Goal: Task Accomplishment & Management: Manage account settings

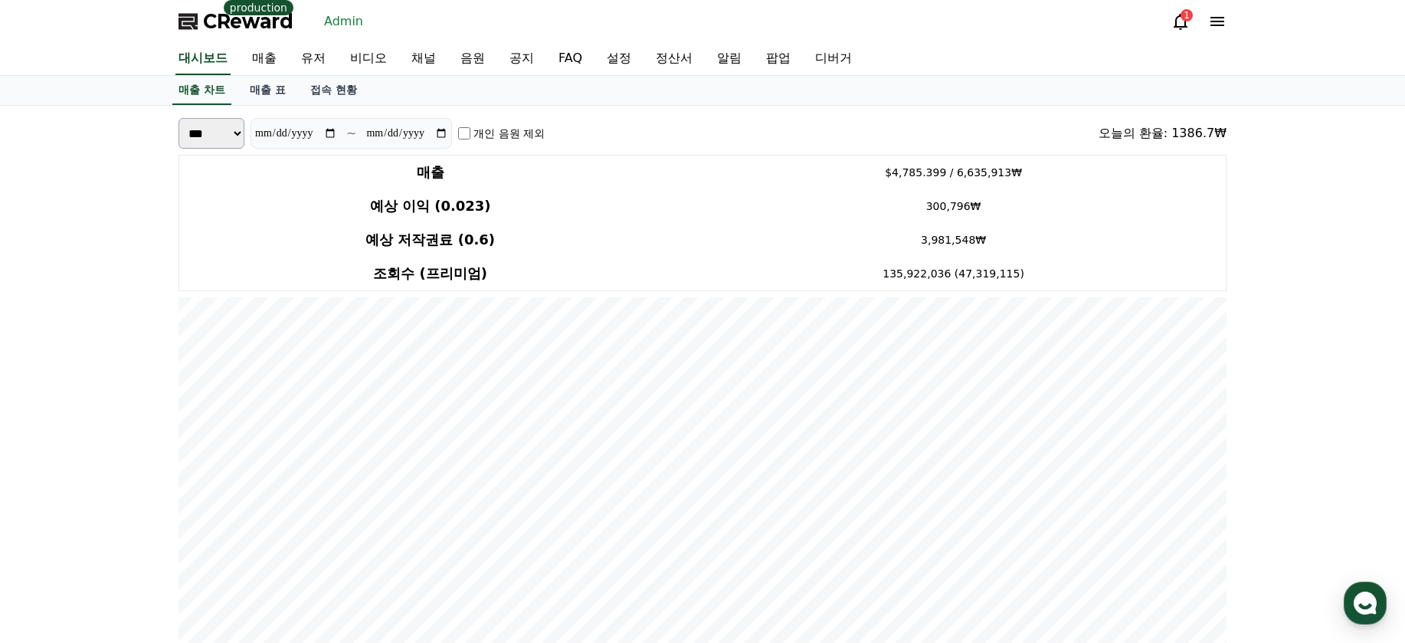
click at [275, 56] on link "매출" at bounding box center [264, 59] width 49 height 32
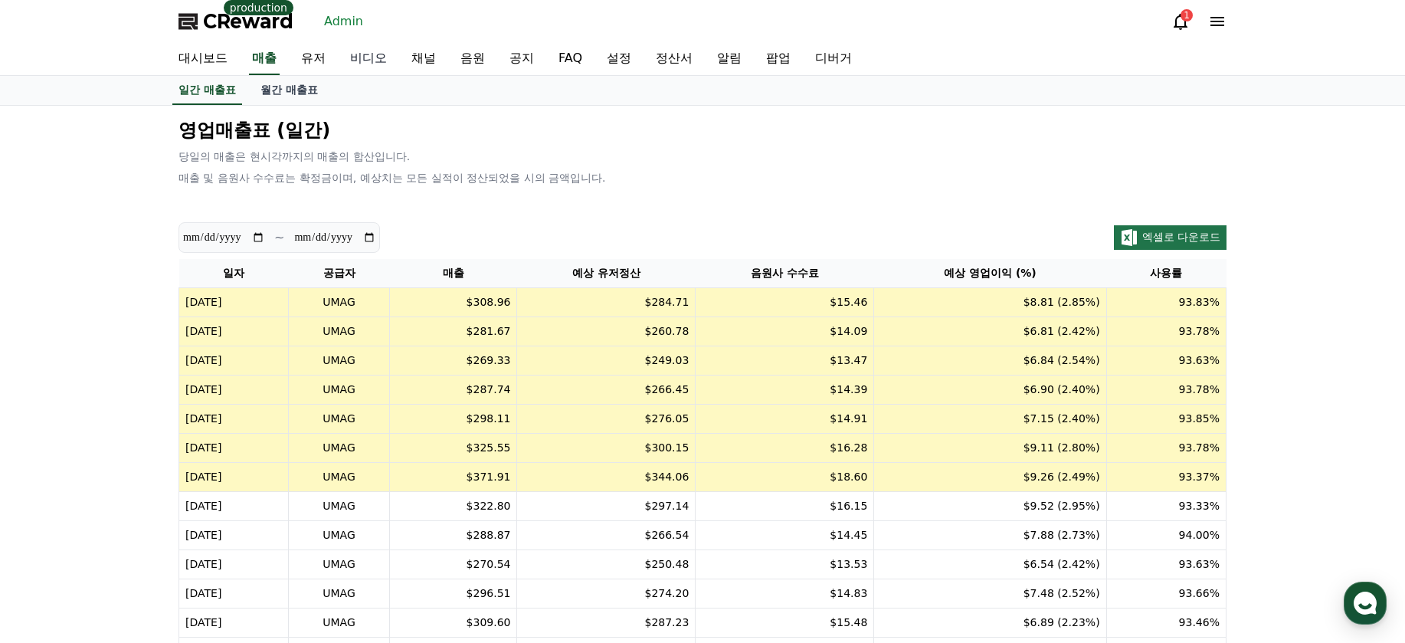
click at [350, 68] on link "비디오" at bounding box center [368, 59] width 61 height 32
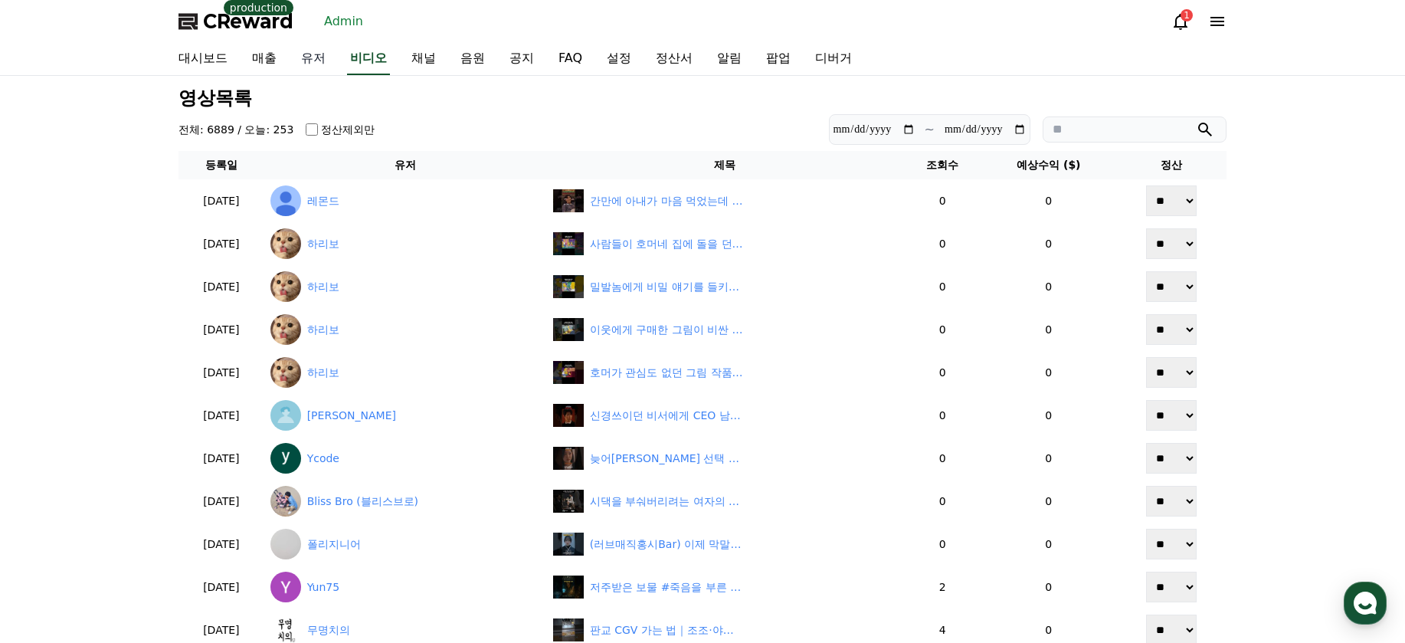
click at [318, 59] on link "유저" at bounding box center [313, 59] width 49 height 32
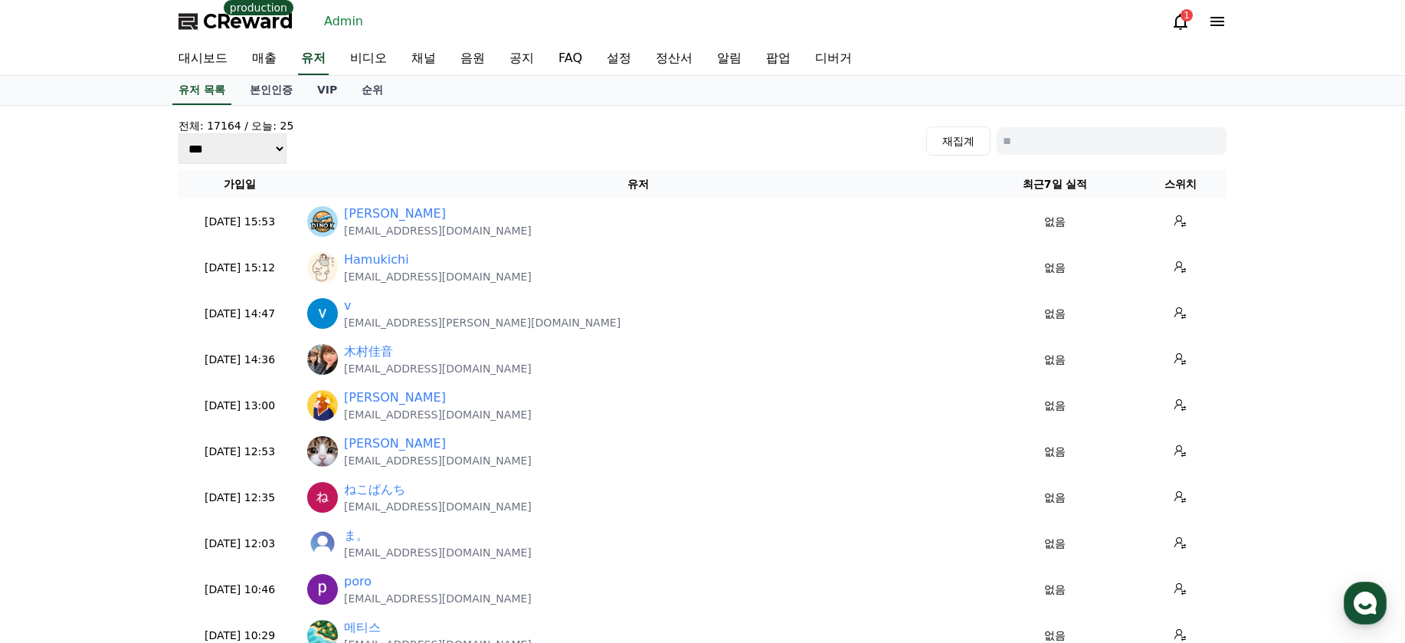
click at [1025, 140] on input at bounding box center [1112, 141] width 230 height 28
paste input "**********"
type input "**********"
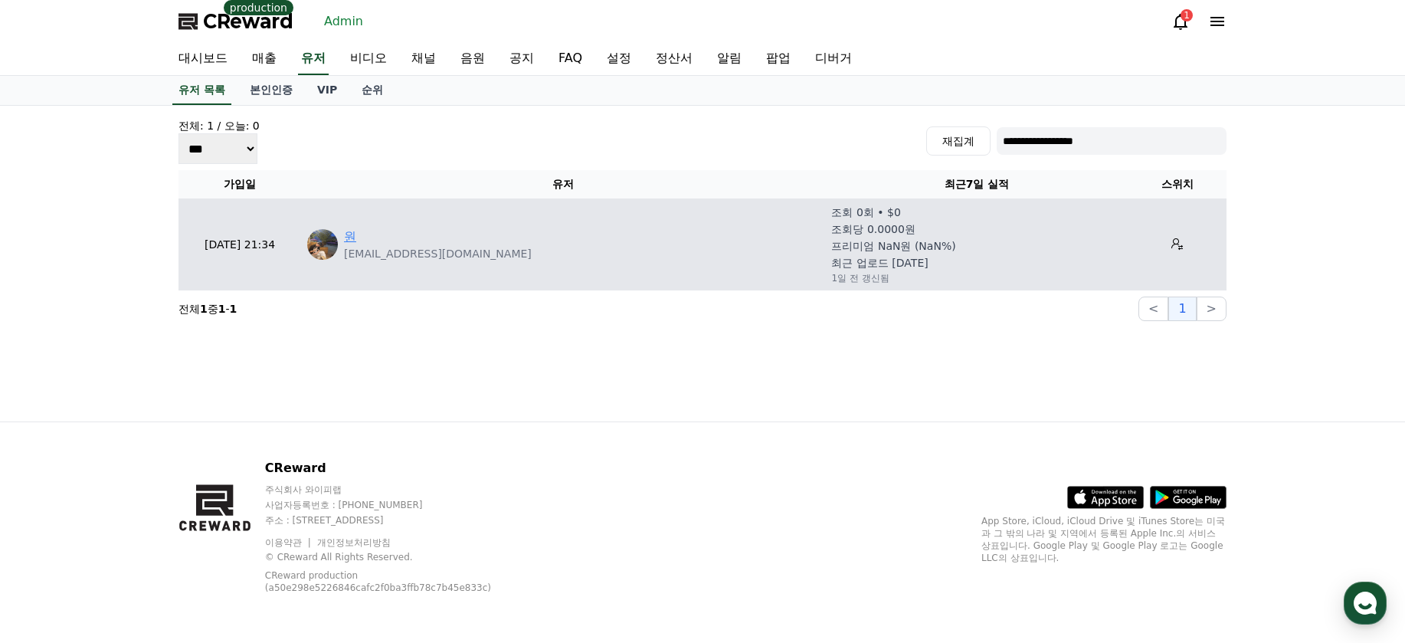
click at [347, 232] on link "원" at bounding box center [350, 237] width 12 height 18
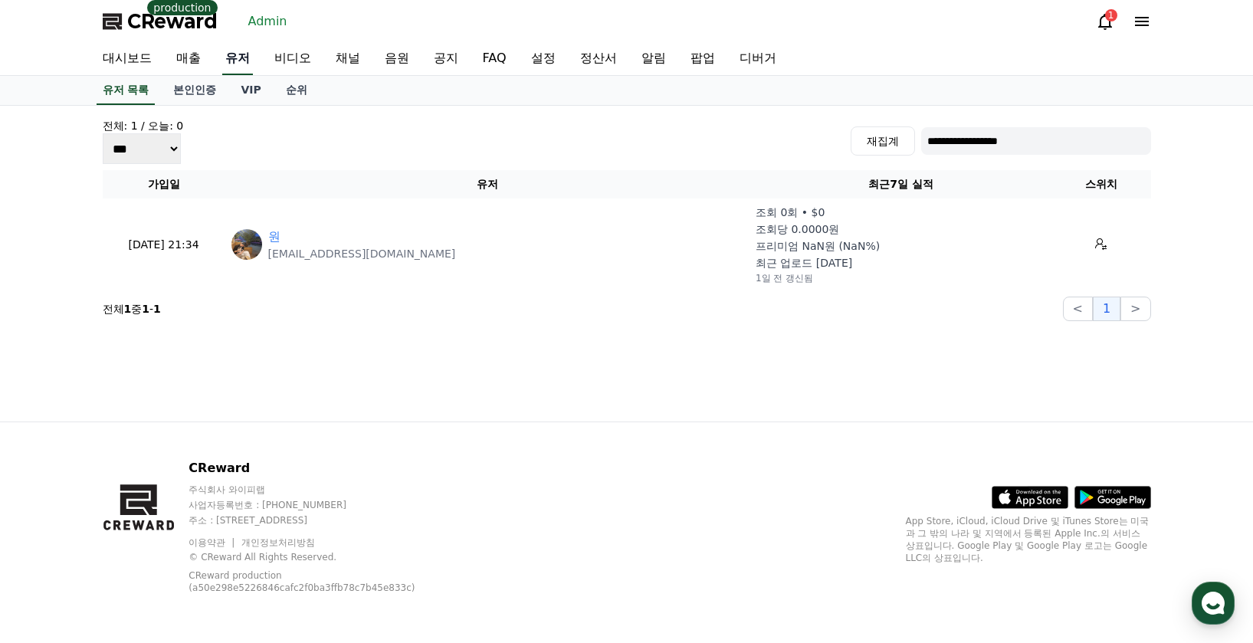
click at [228, 57] on link "유저" at bounding box center [237, 59] width 31 height 32
click at [141, 87] on link "유저 목록" at bounding box center [126, 90] width 59 height 29
click at [239, 81] on link "VIP" at bounding box center [250, 90] width 44 height 29
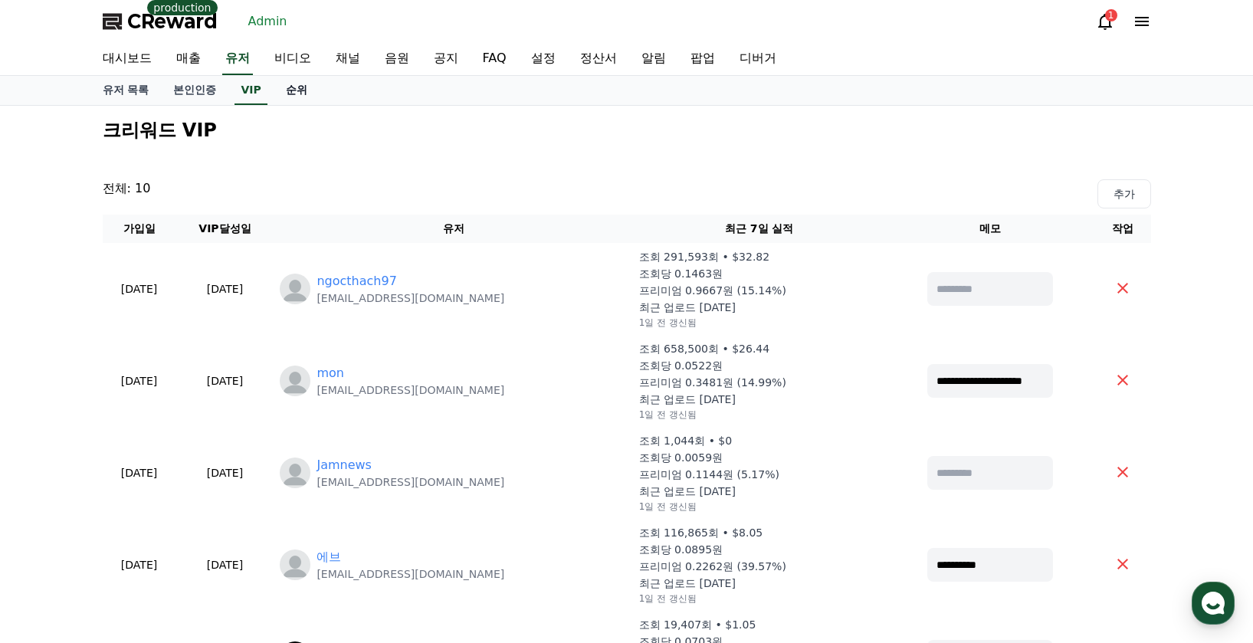
click at [294, 88] on link "순위" at bounding box center [297, 90] width 46 height 29
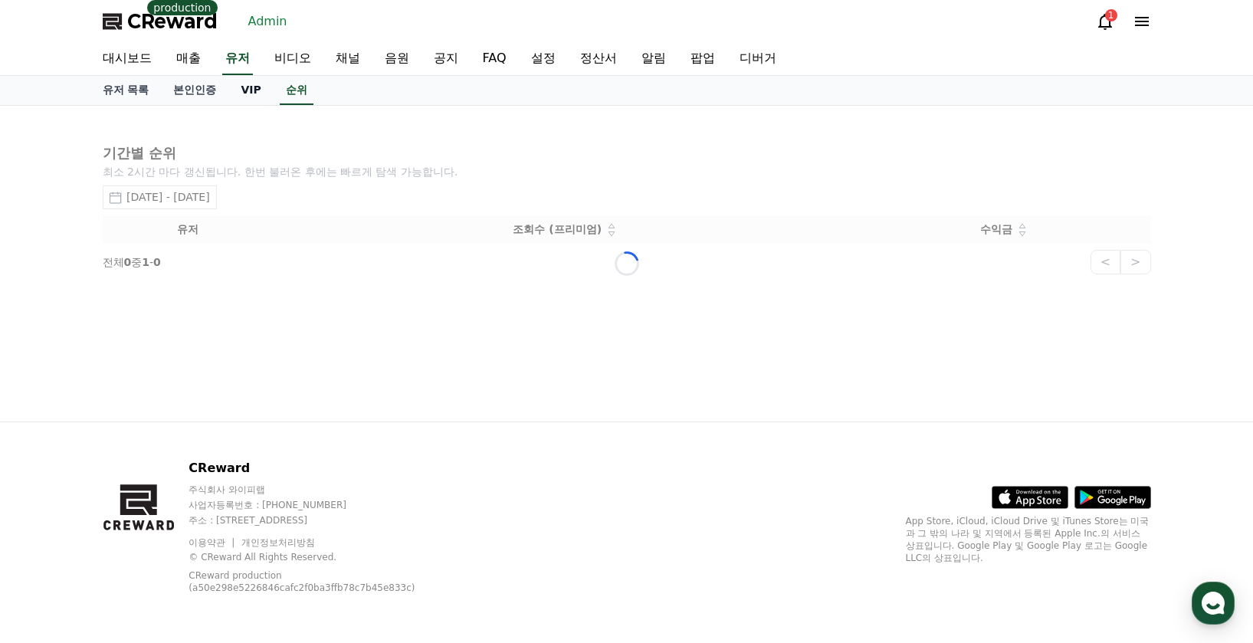
click at [260, 85] on link "VIP" at bounding box center [250, 90] width 44 height 29
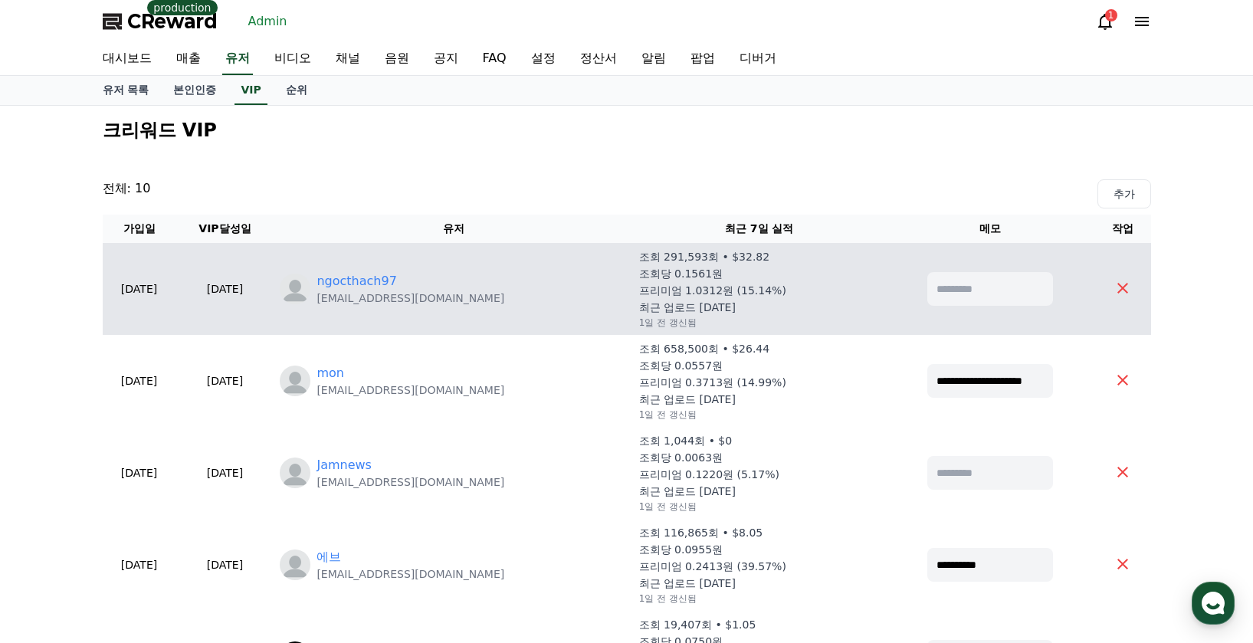
click at [408, 290] on p "Alexnam123997@gmail.com" at bounding box center [410, 297] width 188 height 15
click at [396, 287] on link "ngocthach97" at bounding box center [356, 281] width 80 height 18
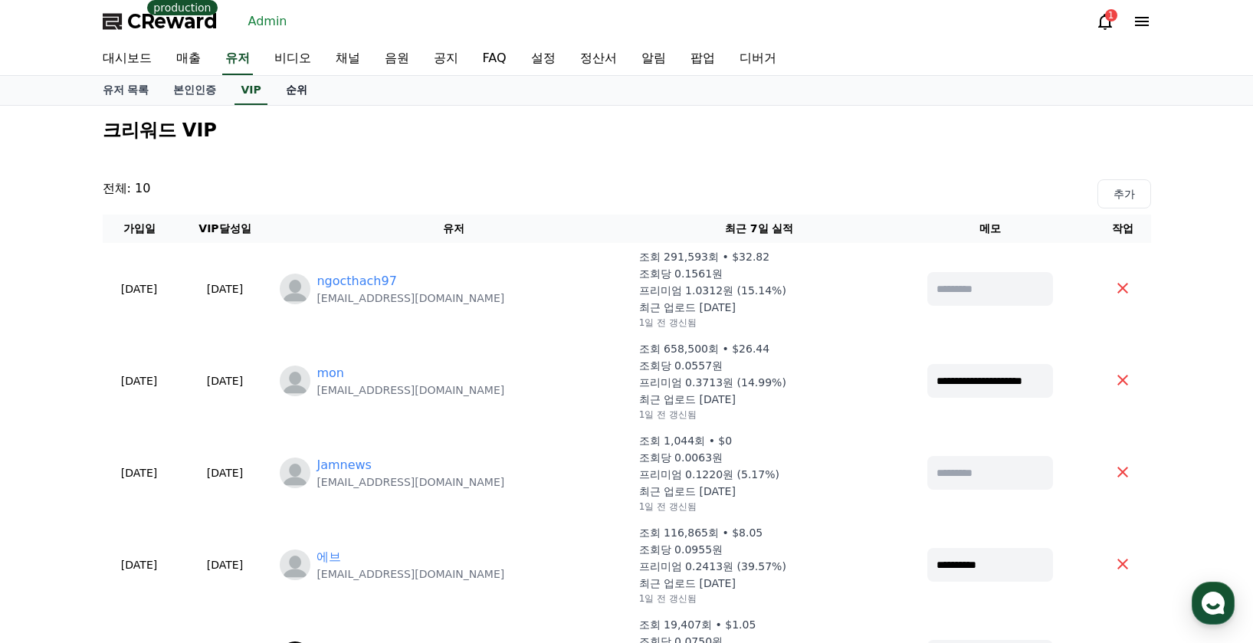
click at [290, 82] on link "순위" at bounding box center [297, 90] width 46 height 29
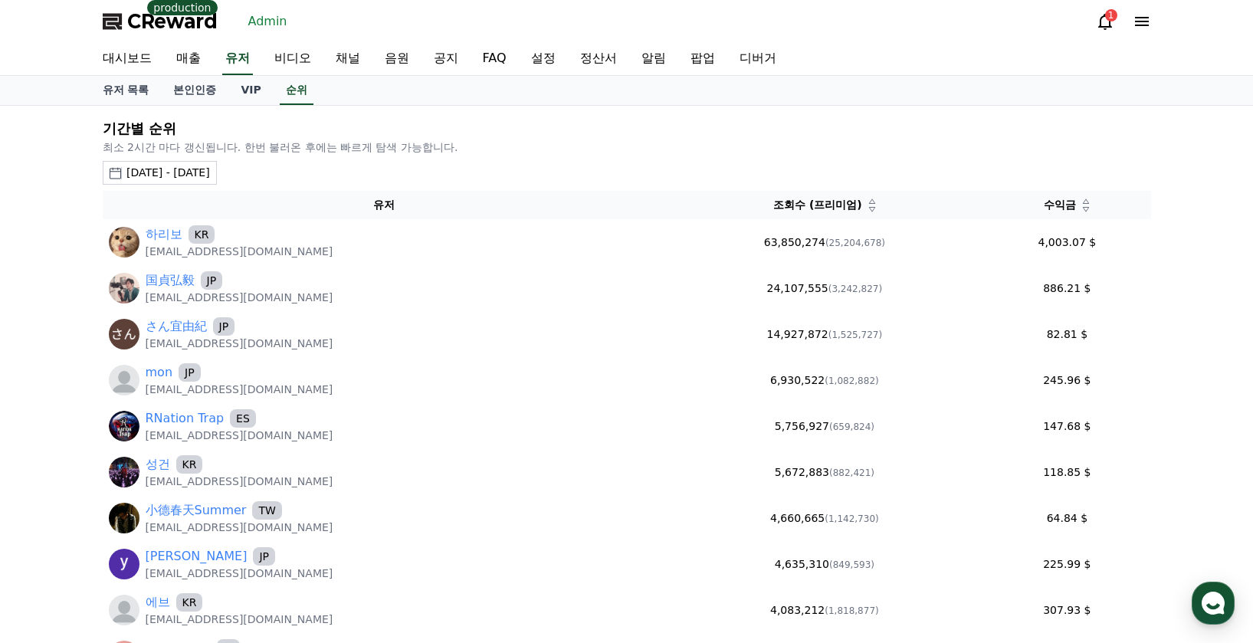
click at [1083, 212] on icon at bounding box center [1086, 209] width 8 height 8
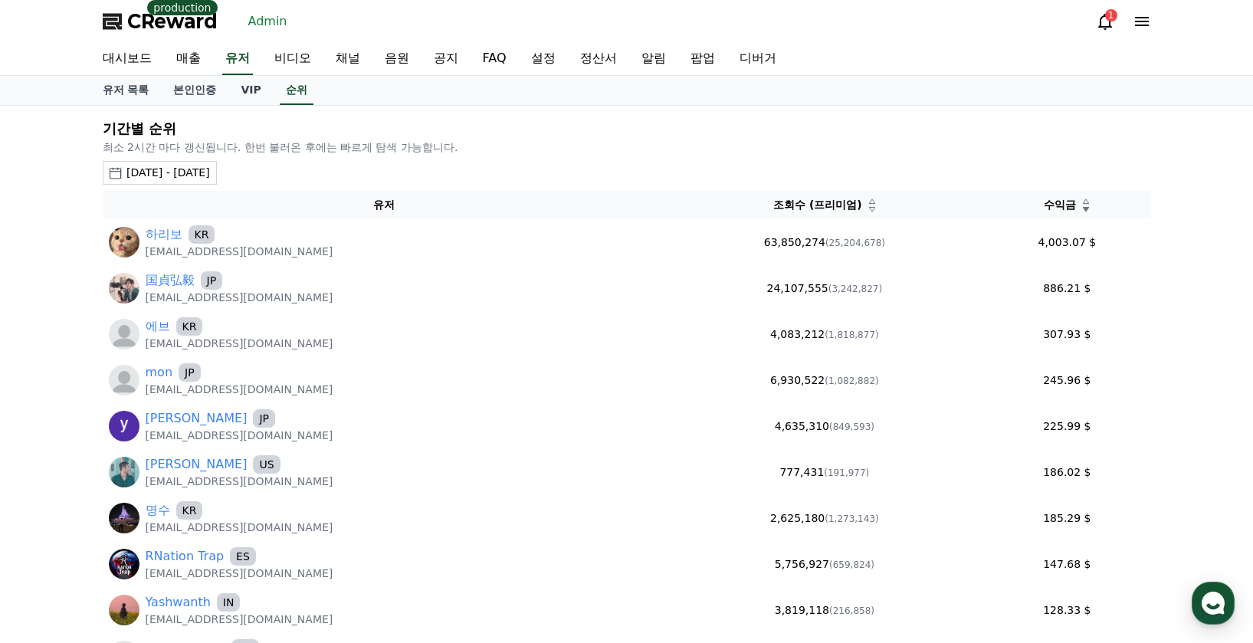
click at [1083, 212] on icon at bounding box center [1086, 209] width 8 height 8
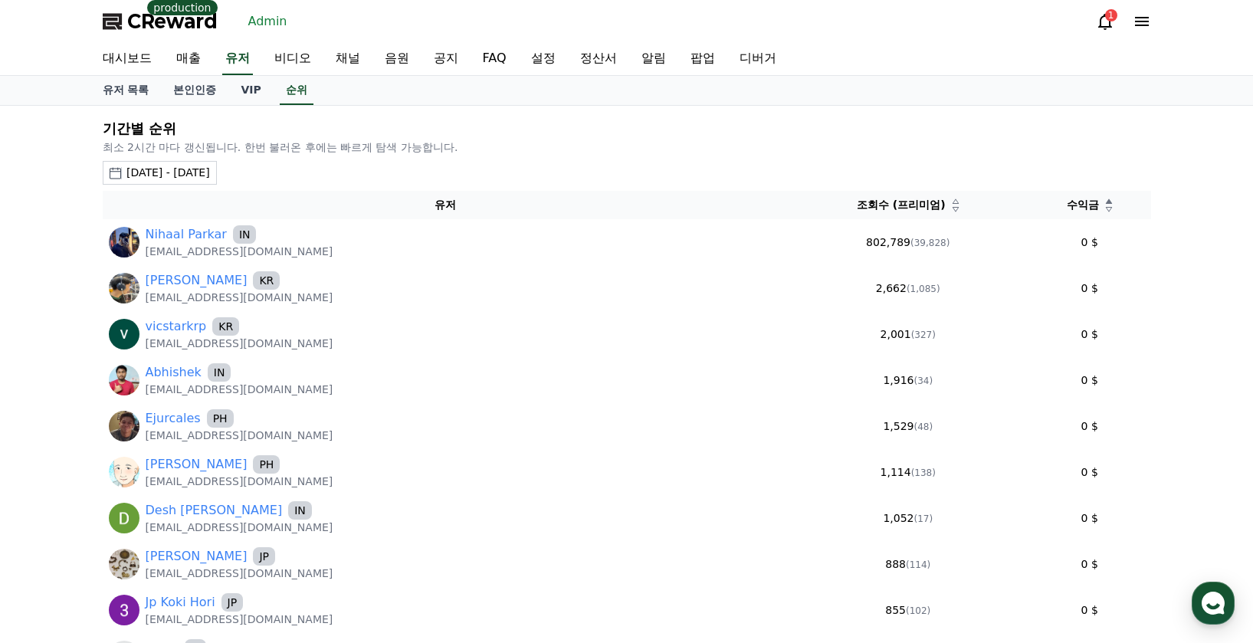
click at [1083, 212] on div "수익금" at bounding box center [1089, 205] width 110 height 16
click at [1105, 208] on icon at bounding box center [1109, 209] width 8 height 8
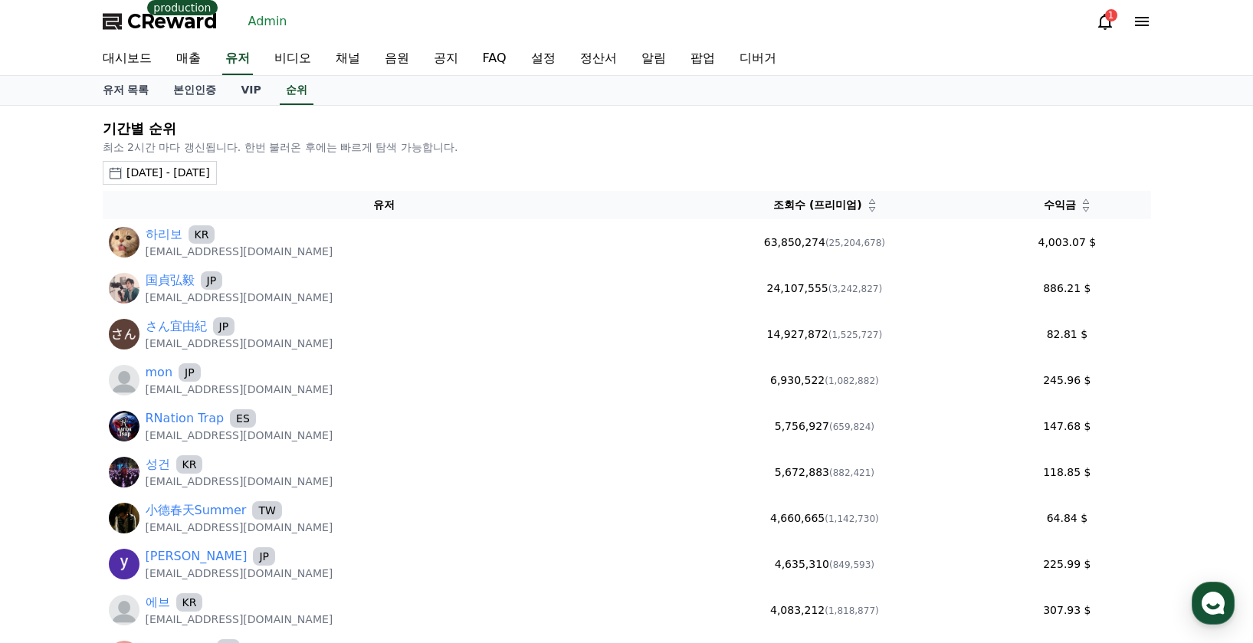
click at [1089, 208] on div "수익금" at bounding box center [1066, 205] width 155 height 16
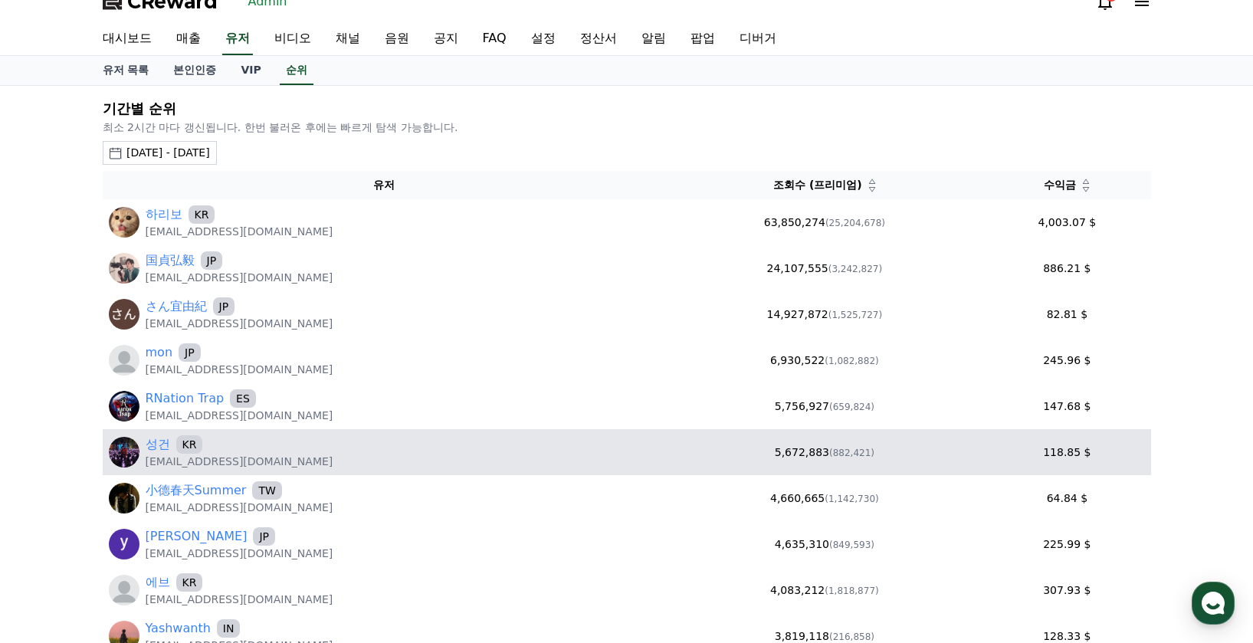
scroll to position [153, 0]
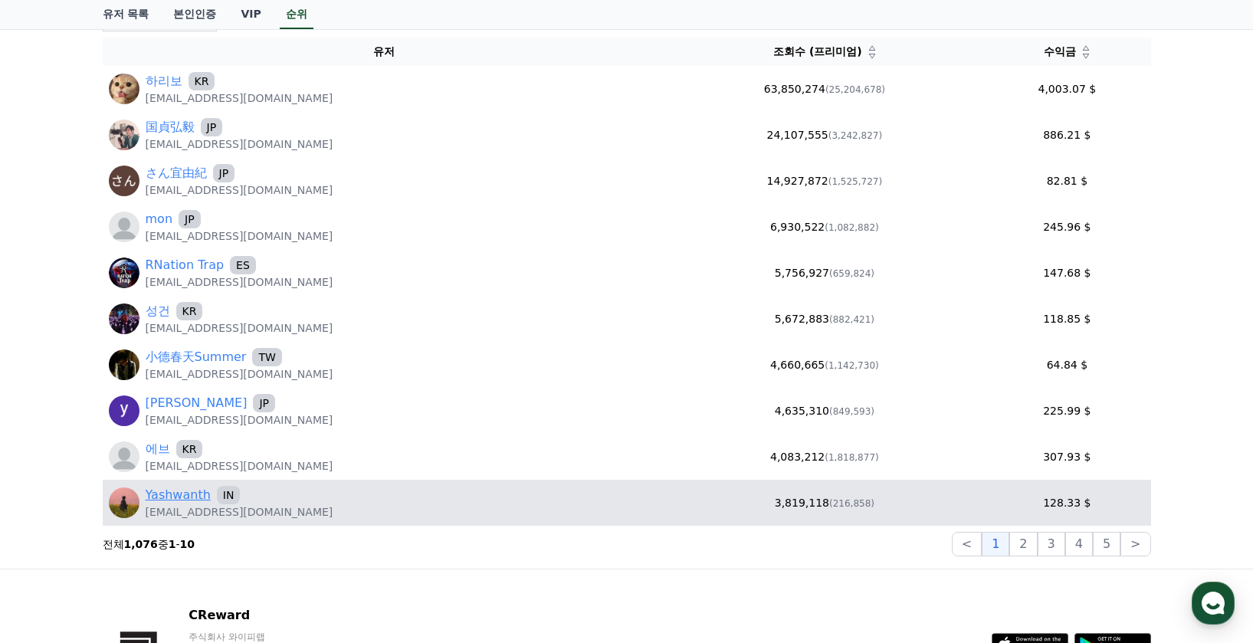
click at [175, 495] on link "Yashwanth" at bounding box center [178, 495] width 65 height 18
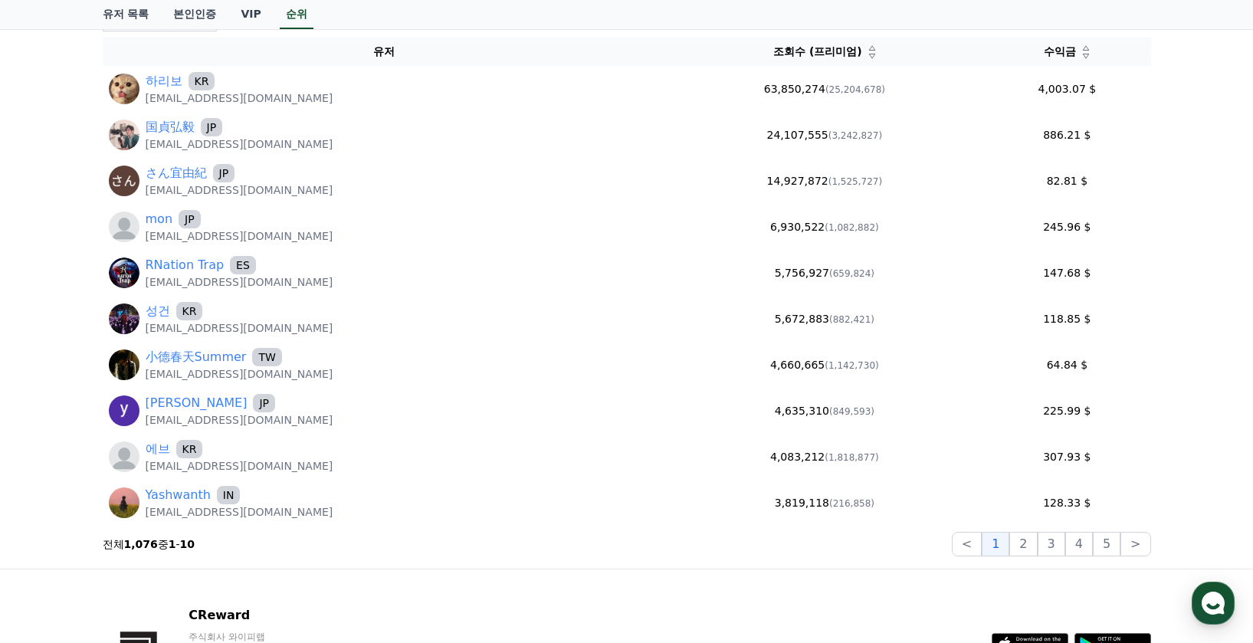
click at [1083, 57] on icon at bounding box center [1086, 56] width 6 height 5
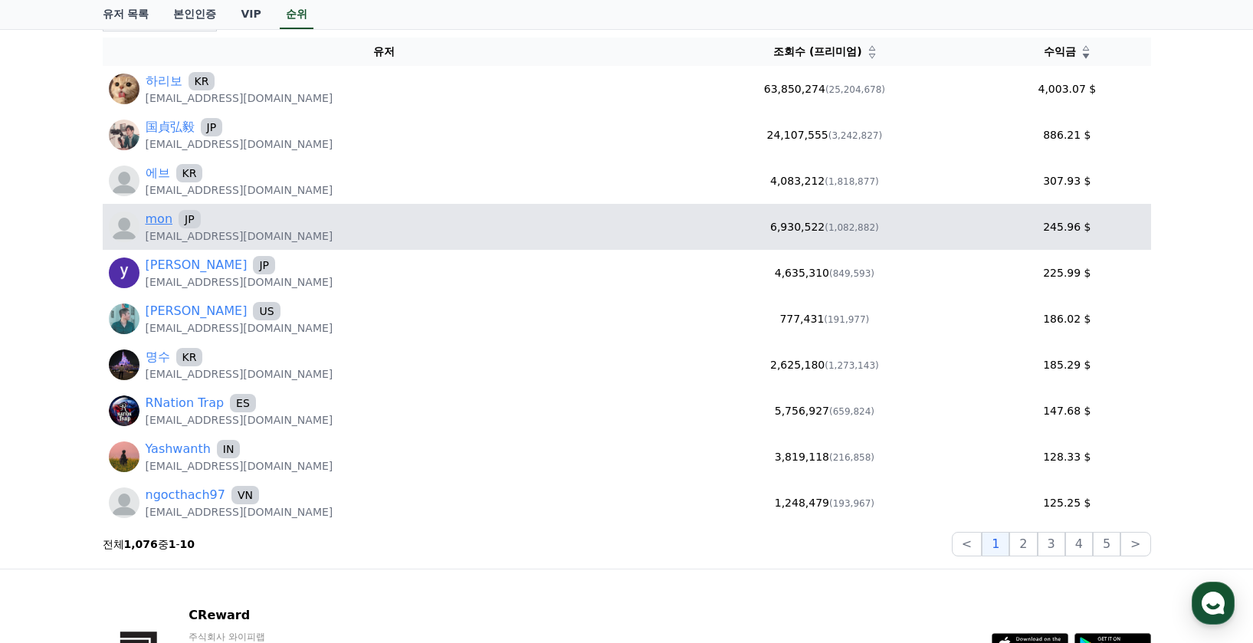
click at [165, 221] on link "mon" at bounding box center [160, 219] width 28 height 18
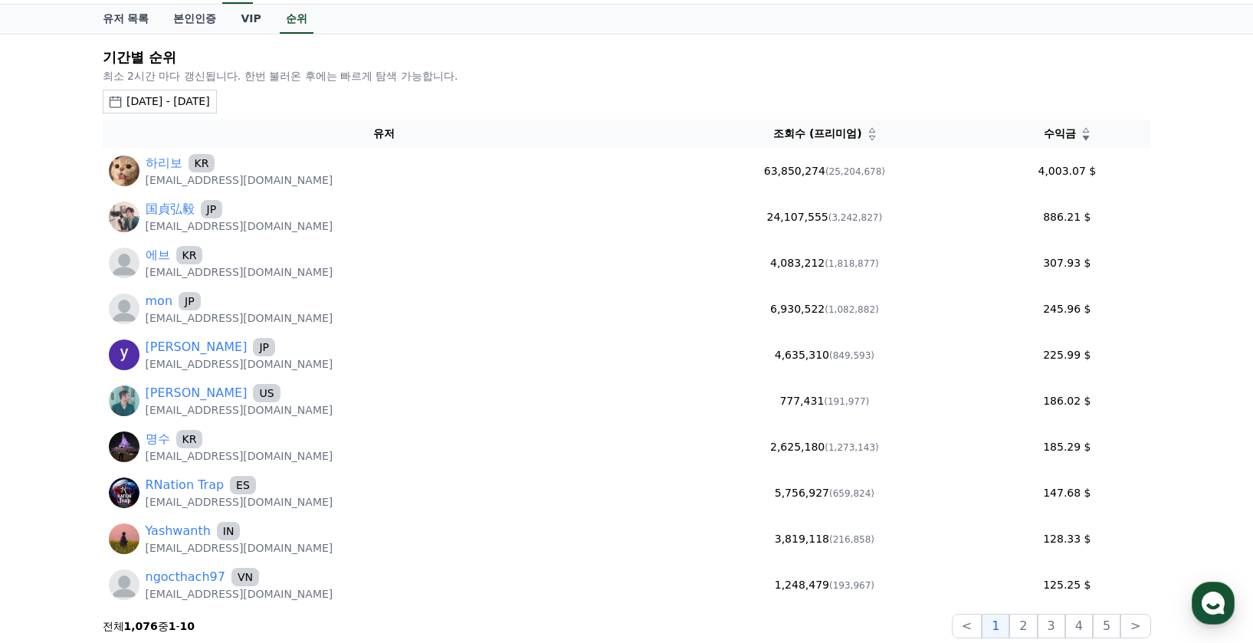
scroll to position [0, 0]
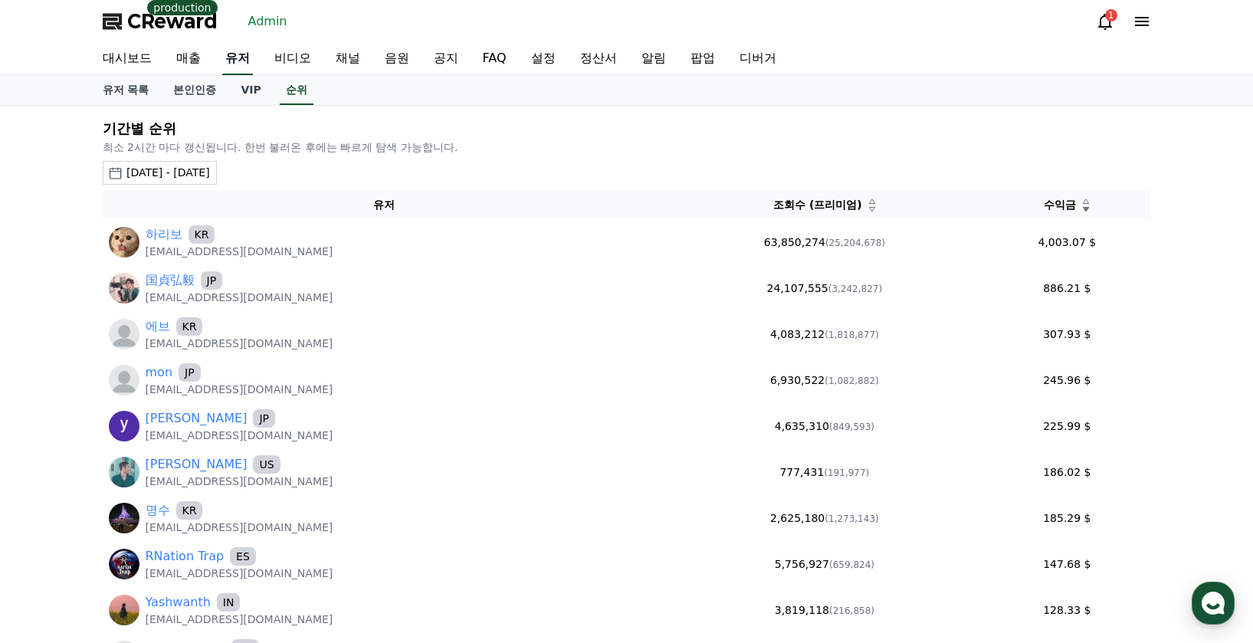
click at [243, 62] on link "유저" at bounding box center [237, 59] width 31 height 32
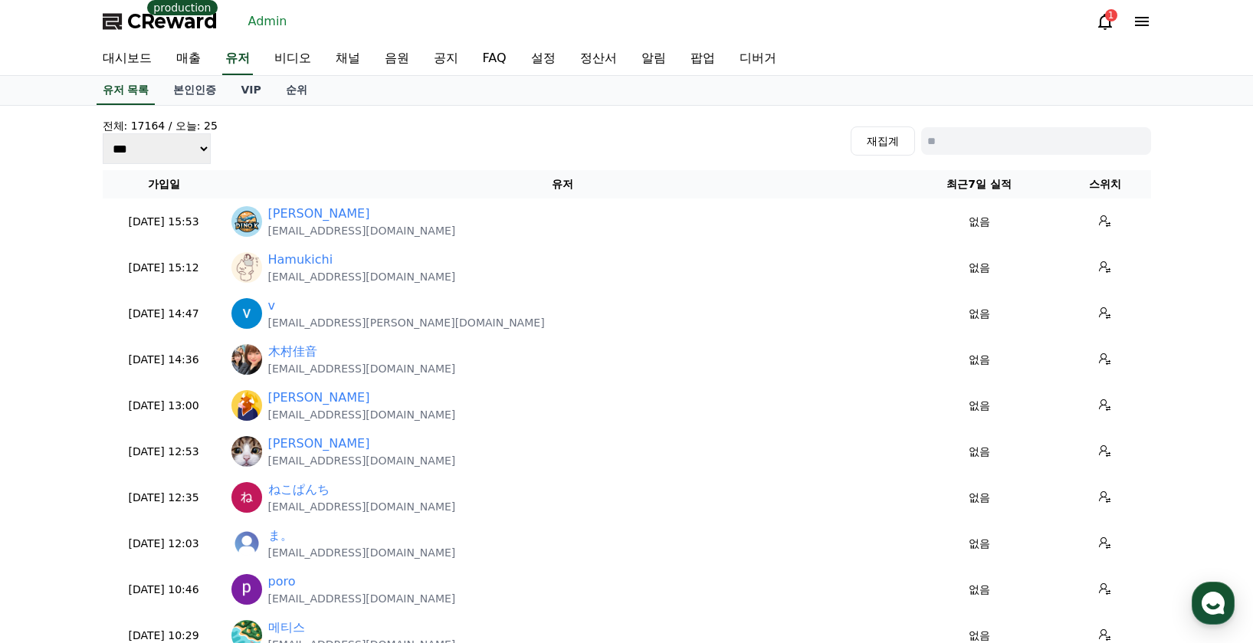
click at [988, 152] on input at bounding box center [1036, 141] width 230 height 28
paste input "**********"
type input "**********"
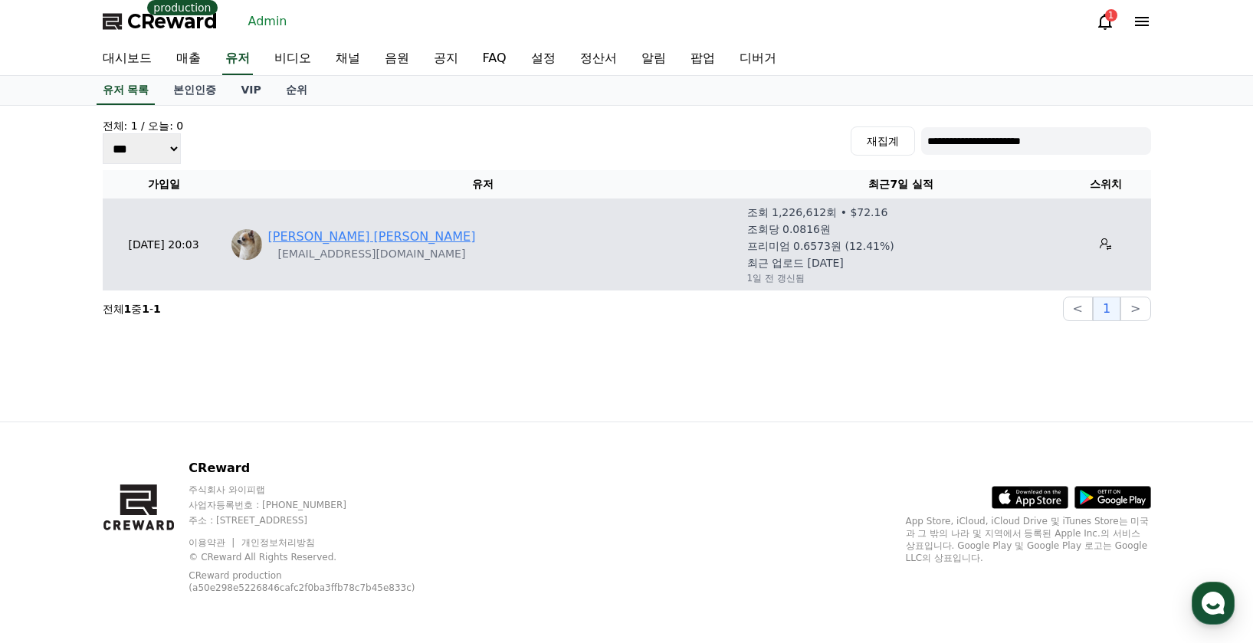
click at [365, 228] on link "[PERSON_NAME]" at bounding box center [372, 237] width 208 height 18
click at [340, 251] on p "[EMAIL_ADDRESS][DOMAIN_NAME]" at bounding box center [372, 253] width 208 height 15
click at [340, 238] on link "[PERSON_NAME]" at bounding box center [372, 237] width 208 height 18
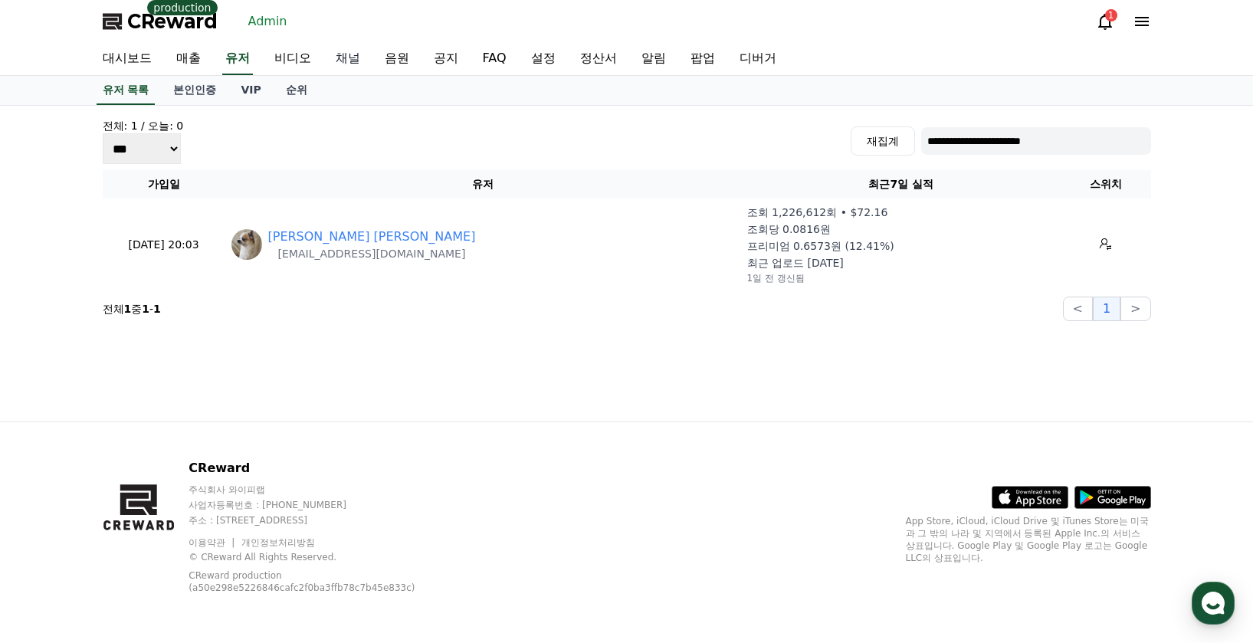
click at [338, 52] on link "채널" at bounding box center [347, 59] width 49 height 32
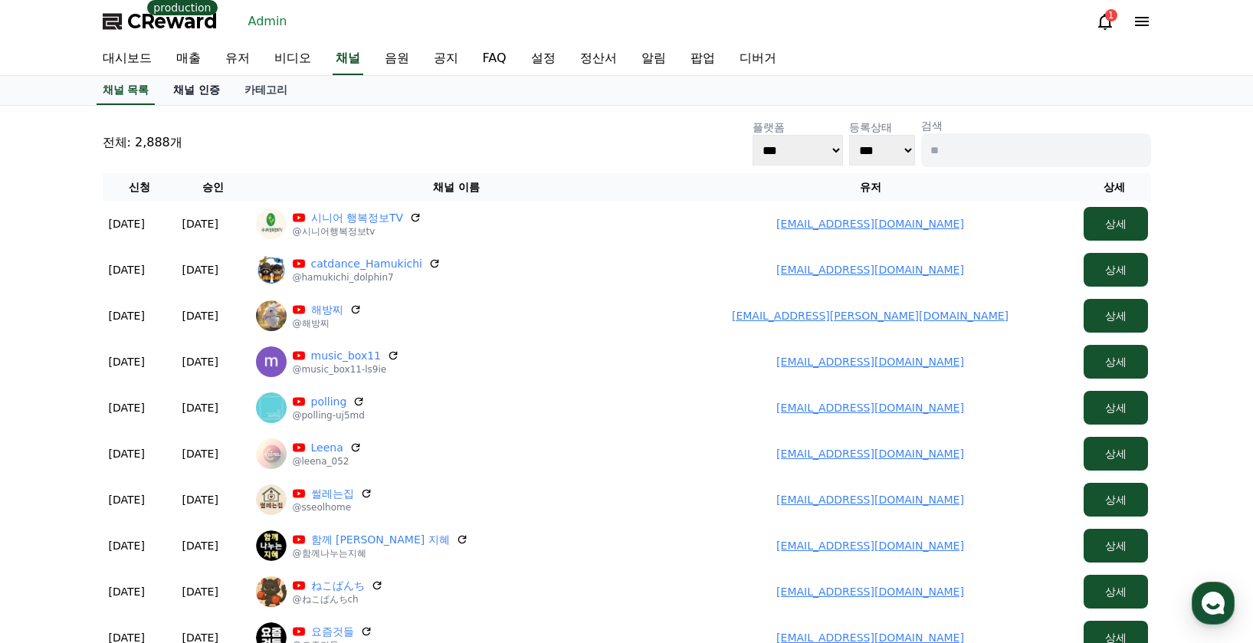
click at [208, 98] on link "채널 인증" at bounding box center [196, 90] width 71 height 29
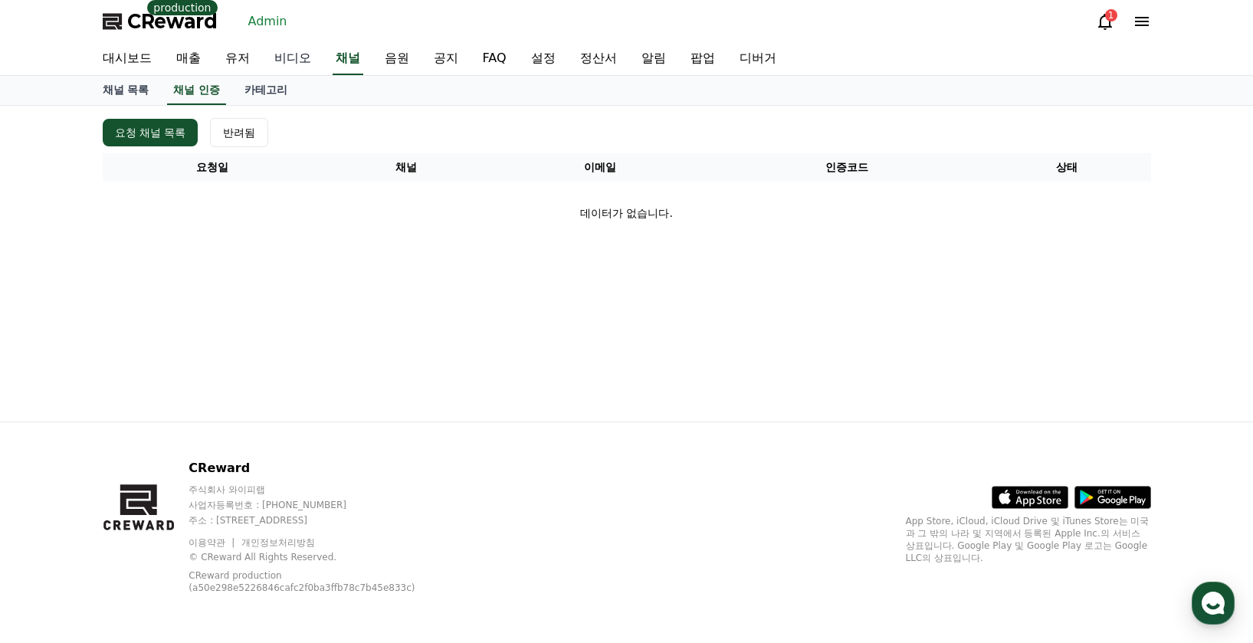
click at [274, 67] on link "비디오" at bounding box center [292, 59] width 61 height 32
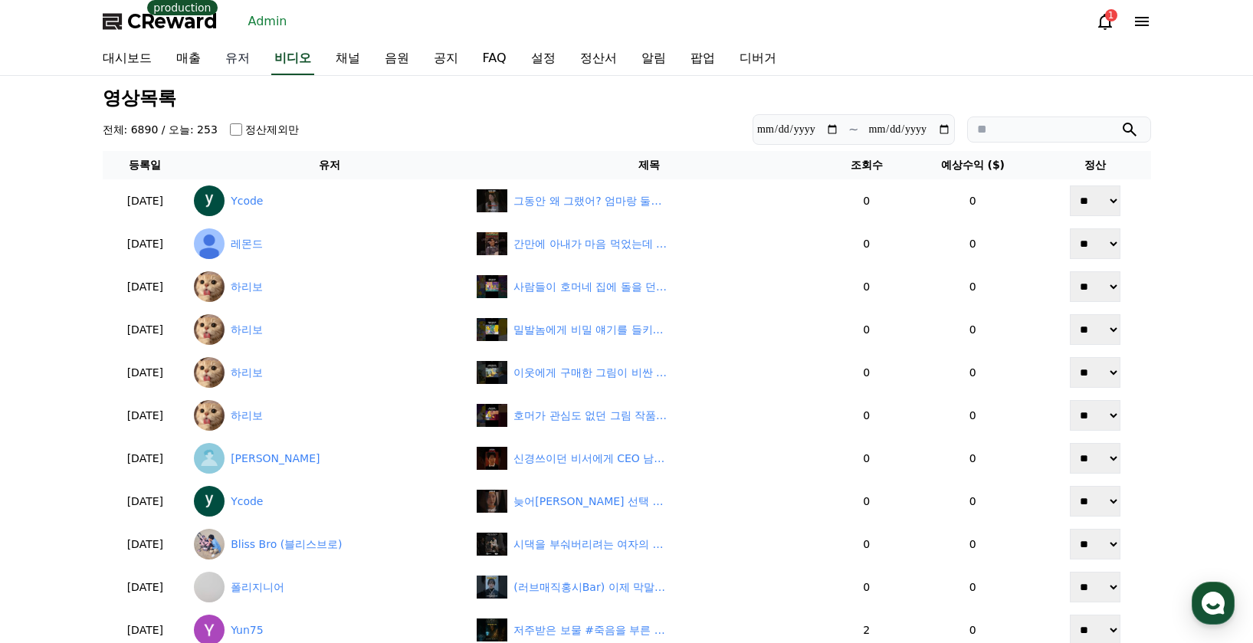
click at [237, 67] on link "유저" at bounding box center [237, 59] width 49 height 32
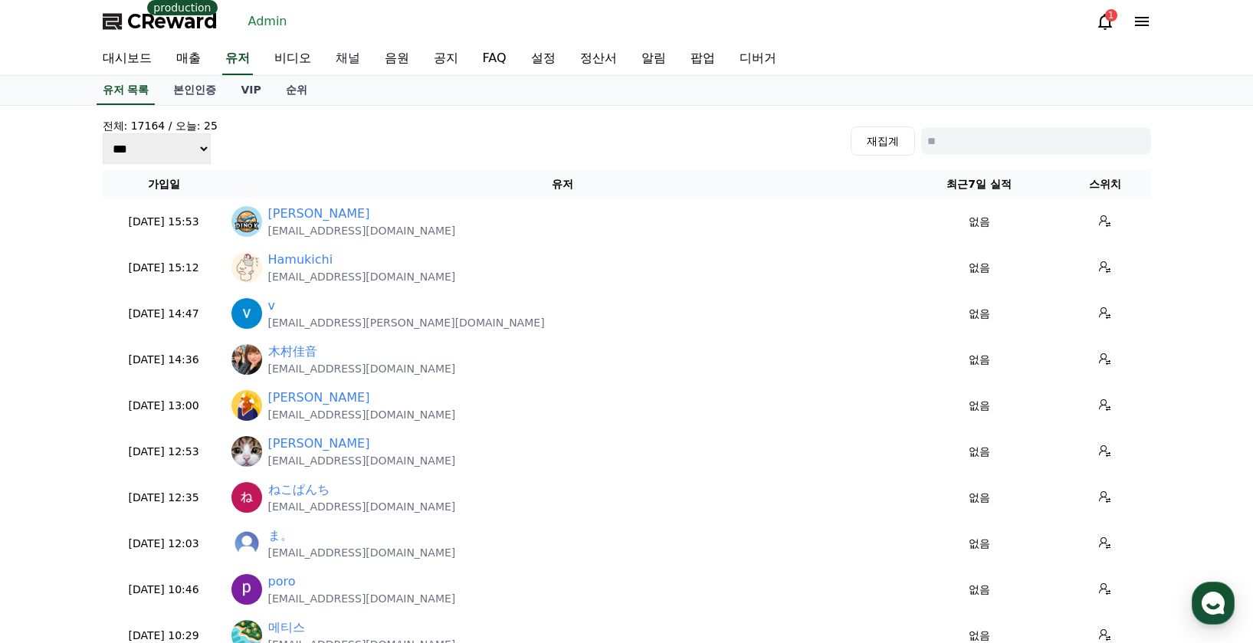
click at [351, 65] on link "채널" at bounding box center [347, 59] width 49 height 32
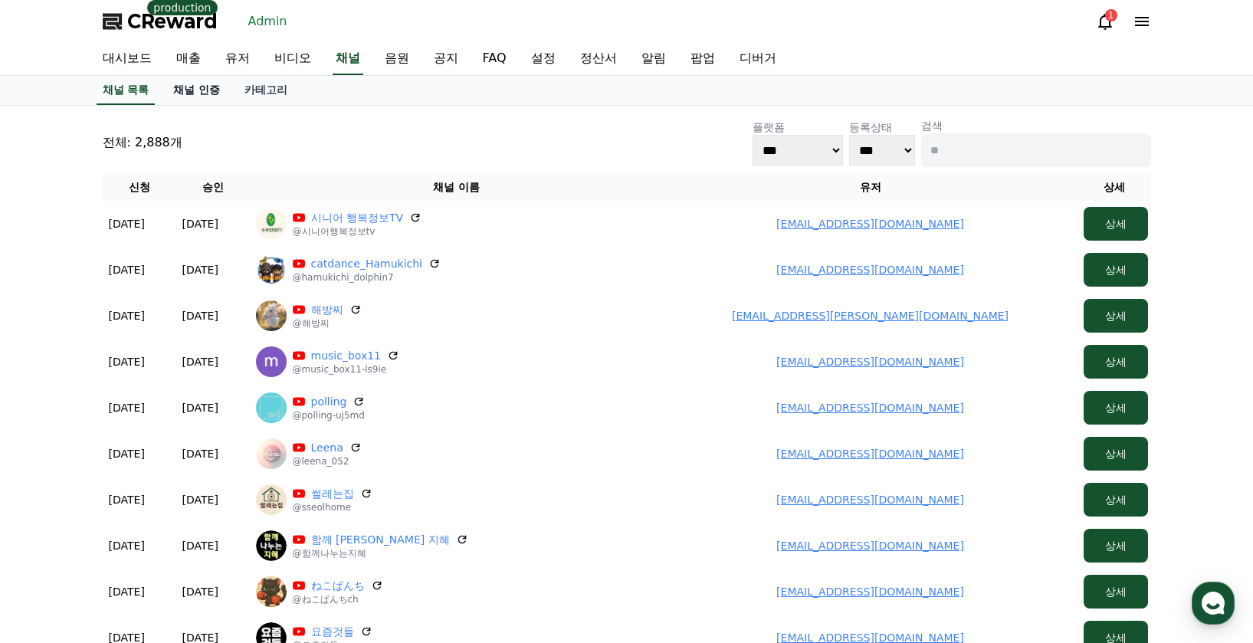
click at [173, 94] on link "채널 인증" at bounding box center [196, 90] width 71 height 29
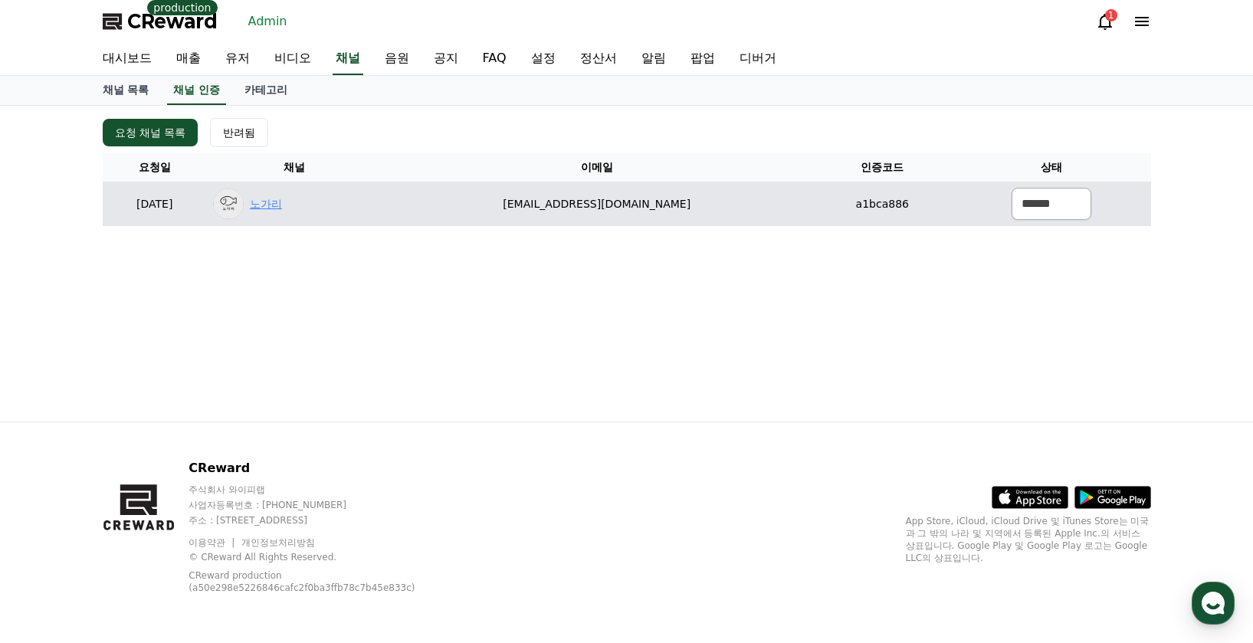
click at [282, 208] on link "노가리" at bounding box center [266, 204] width 32 height 16
click at [647, 198] on td "zaza2007@naver.com" at bounding box center [597, 204] width 430 height 44
click at [365, 208] on div "노가리" at bounding box center [294, 203] width 162 height 31
click at [282, 207] on link "노가리" at bounding box center [266, 204] width 32 height 16
drag, startPoint x: 838, startPoint y: 205, endPoint x: 925, endPoint y: 208, distance: 86.6
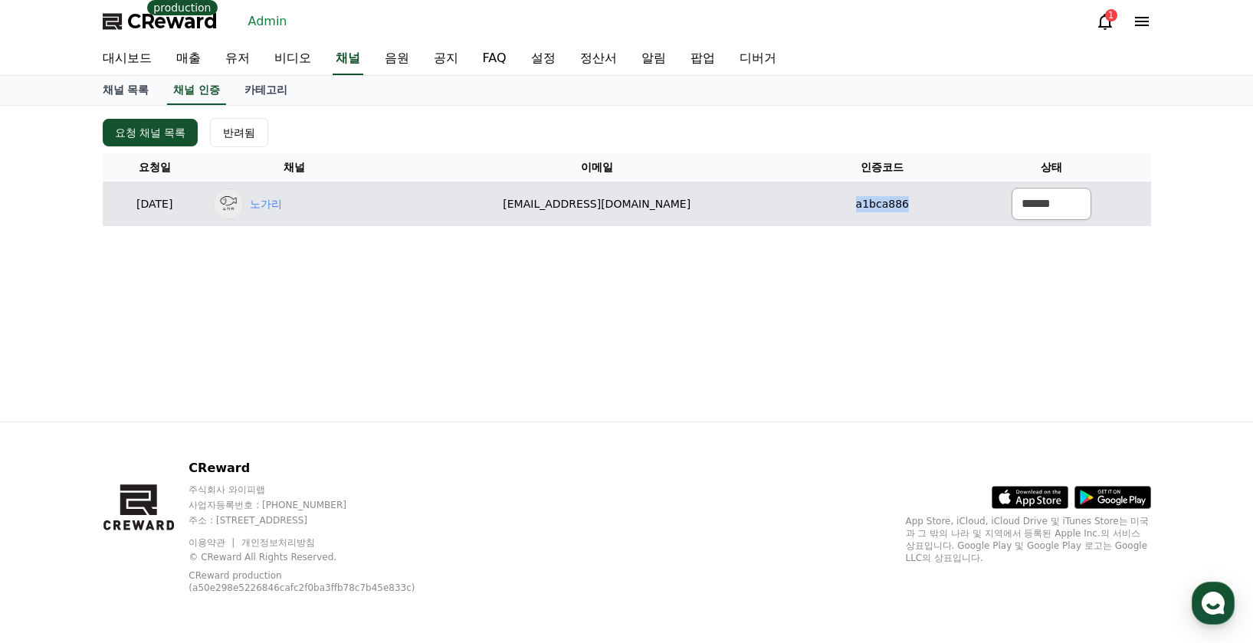
click at [924, 208] on tr "2025-09-10 09-10 노가리 zaza2007@naver.com a1bca886 ****** *** ***" at bounding box center [627, 204] width 1048 height 44
copy tr "a1bca886"
drag, startPoint x: 617, startPoint y: 201, endPoint x: 747, endPoint y: 201, distance: 130.2
click at [730, 200] on td "zaza2007@naver.com" at bounding box center [597, 204] width 430 height 44
copy td "zaza2007@naver.com"
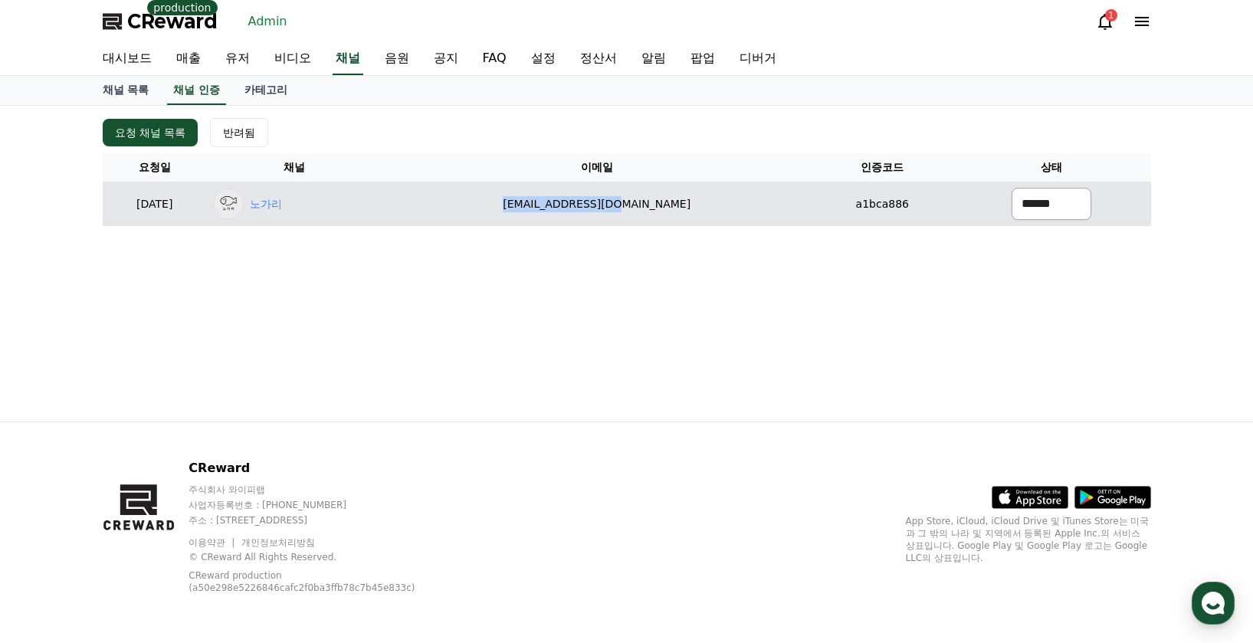
drag, startPoint x: 1045, startPoint y: 208, endPoint x: 1048, endPoint y: 219, distance: 11.2
click at [1045, 208] on select "****** *** ***" at bounding box center [1051, 204] width 80 height 32
select select "********"
click at [1011, 188] on select "****** *** ***" at bounding box center [1051, 204] width 80 height 32
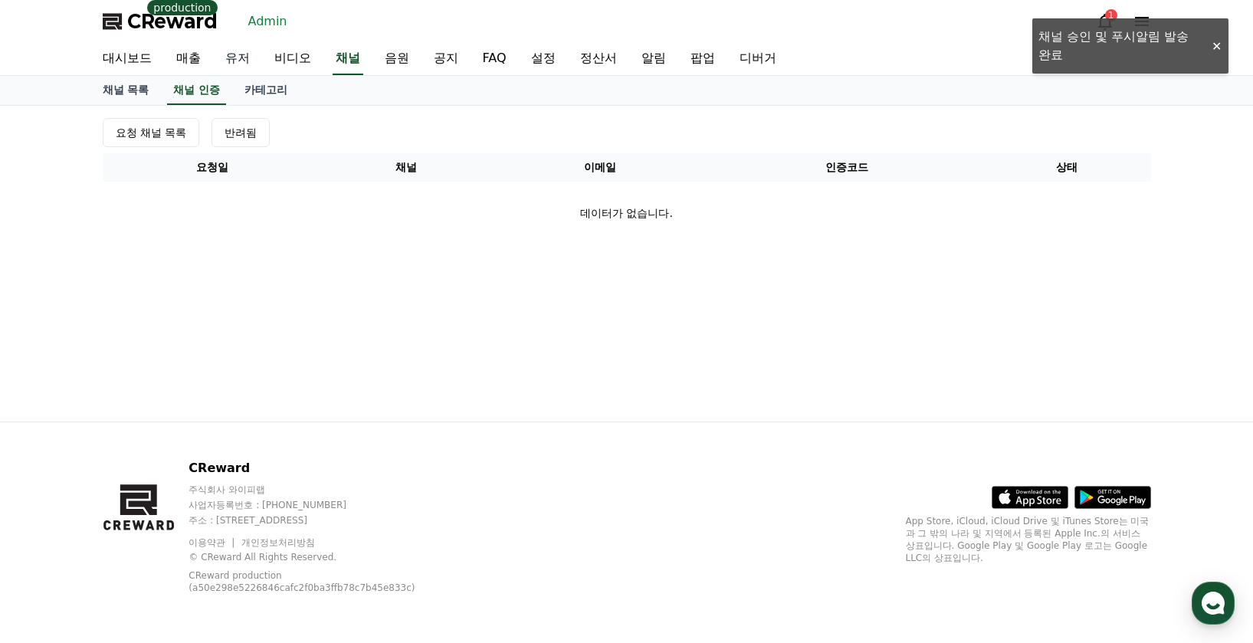
click at [220, 56] on link "유저" at bounding box center [237, 59] width 49 height 32
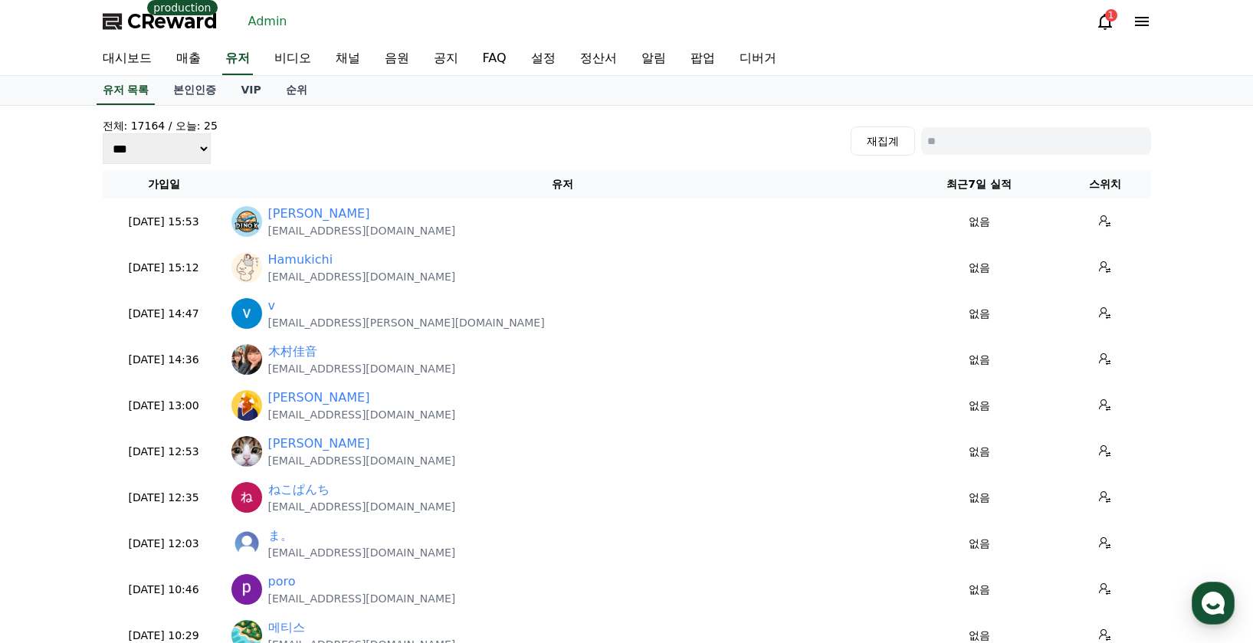
click at [987, 140] on input at bounding box center [1036, 141] width 230 height 28
paste input "**********"
type input "**********"
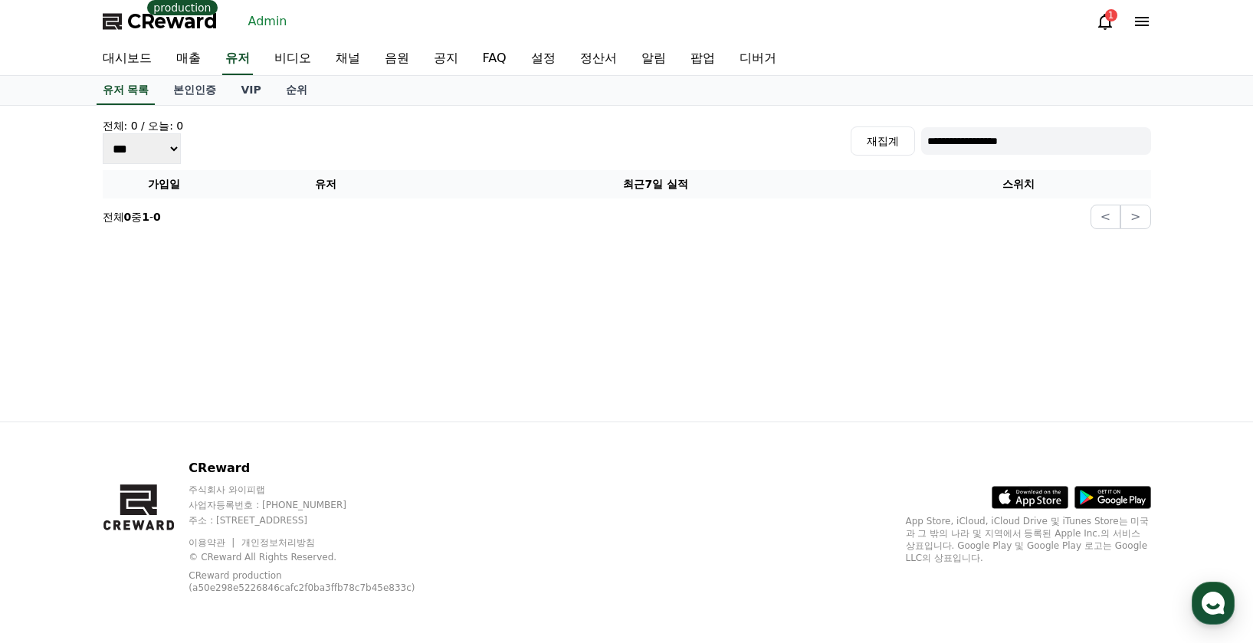
click at [152, 29] on span "CReward" at bounding box center [172, 21] width 90 height 25
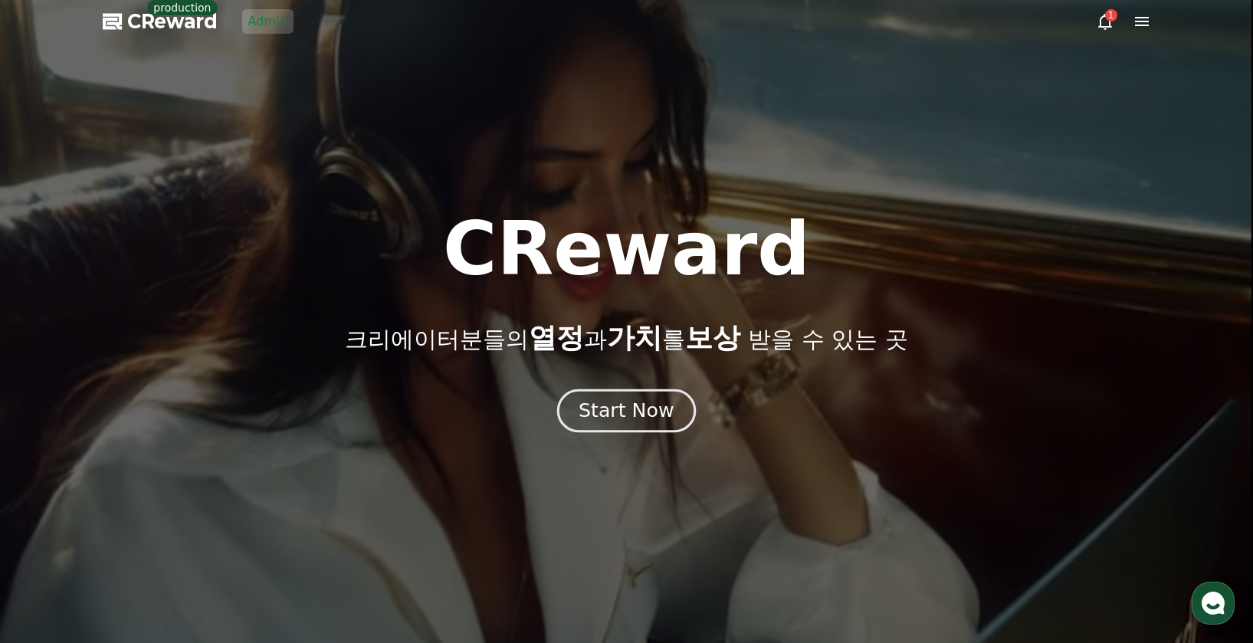
click at [588, 393] on button "Start Now" at bounding box center [626, 410] width 139 height 44
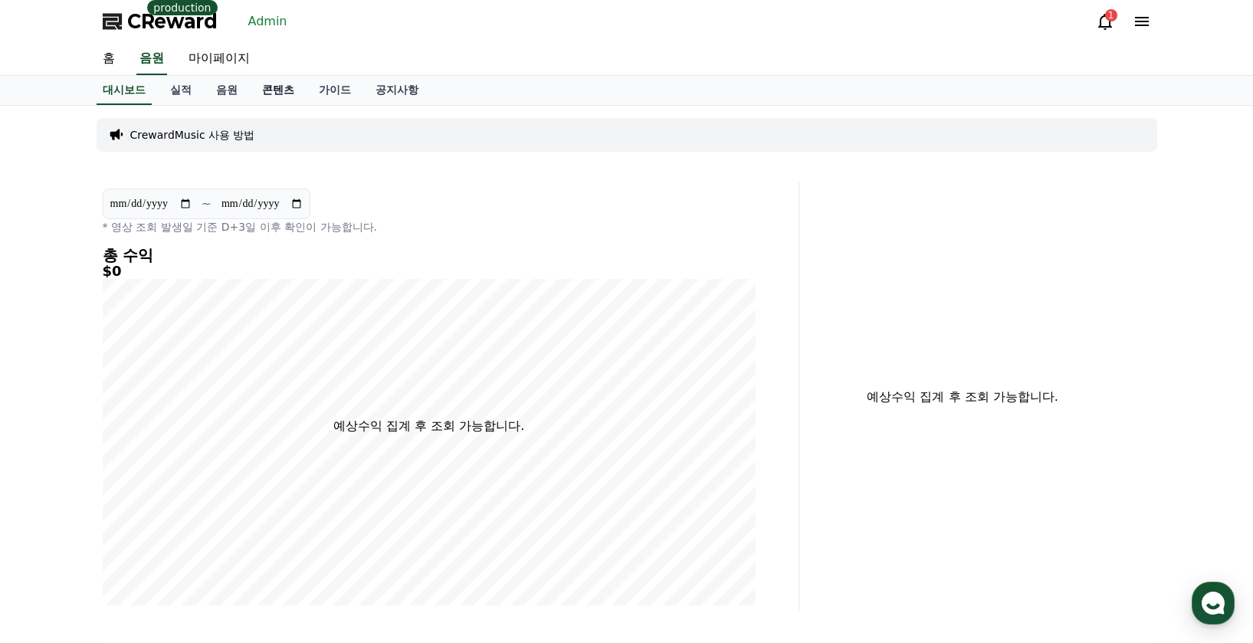
click at [276, 83] on link "콘텐츠" at bounding box center [278, 90] width 57 height 29
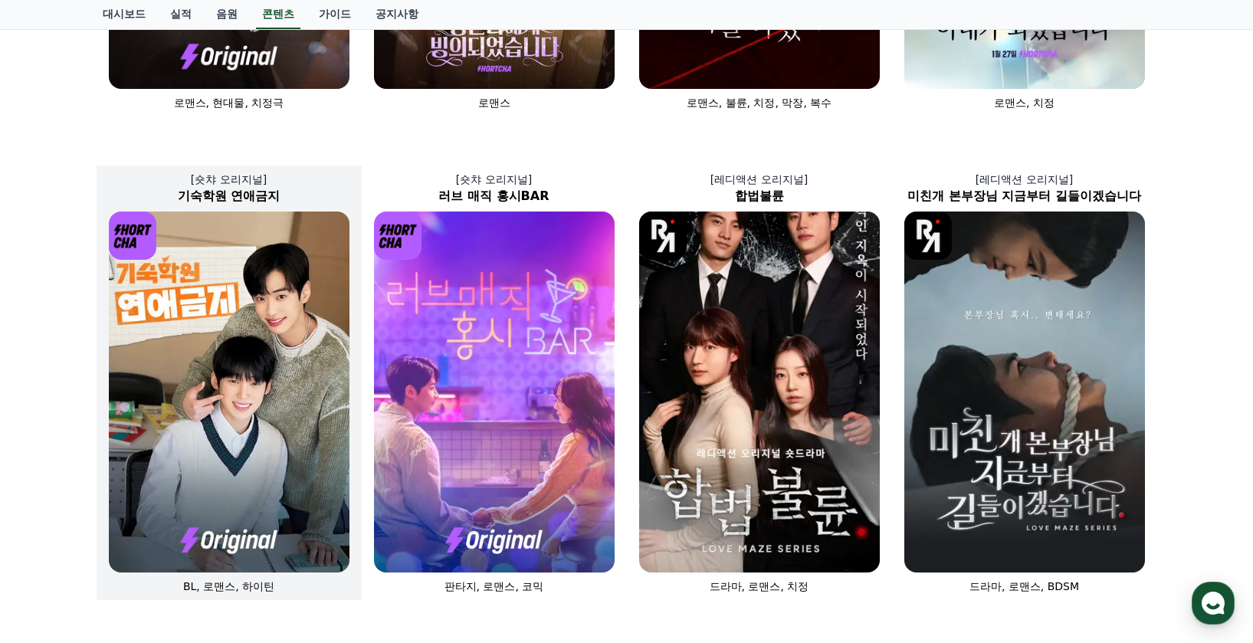
scroll to position [460, 0]
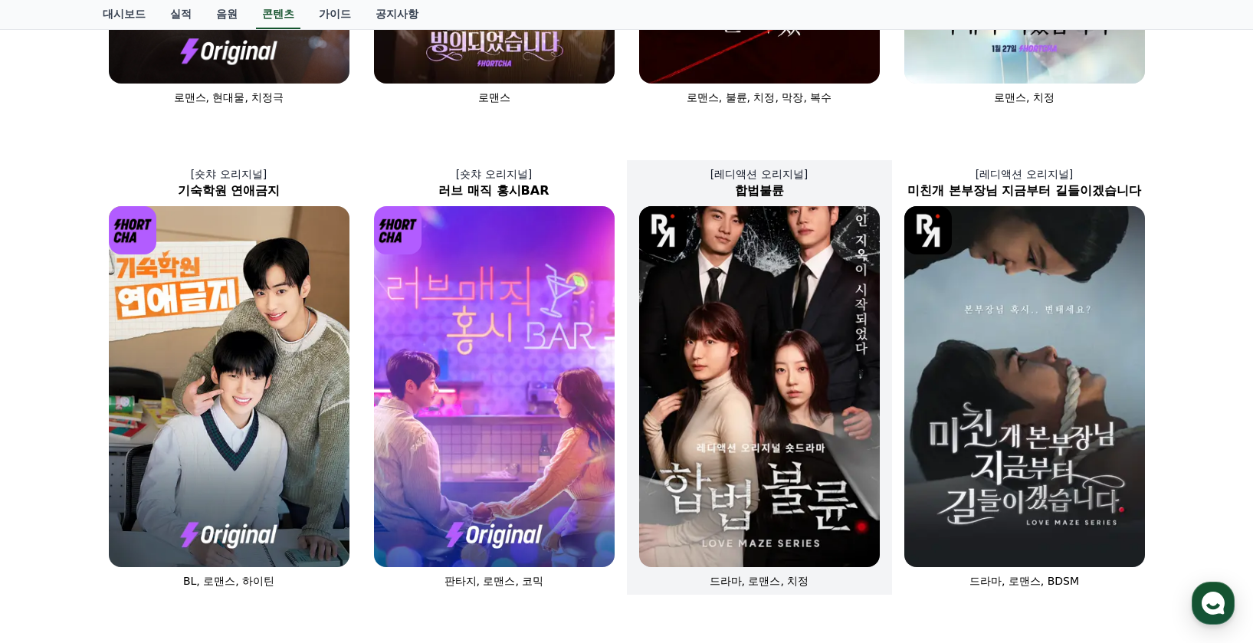
click at [732, 288] on img at bounding box center [759, 386] width 241 height 361
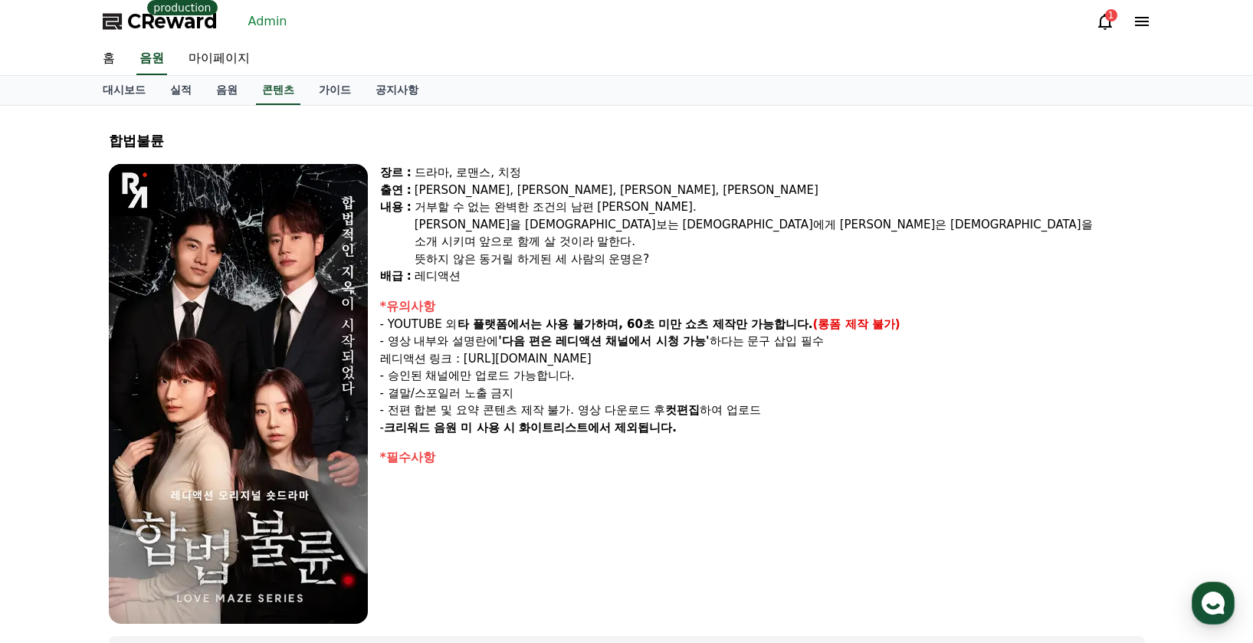
drag, startPoint x: 686, startPoint y: 358, endPoint x: 559, endPoint y: 359, distance: 127.2
click at [560, 359] on p "레디액션 링크 : https://www.youtube.com/@readyaction" at bounding box center [762, 359] width 765 height 18
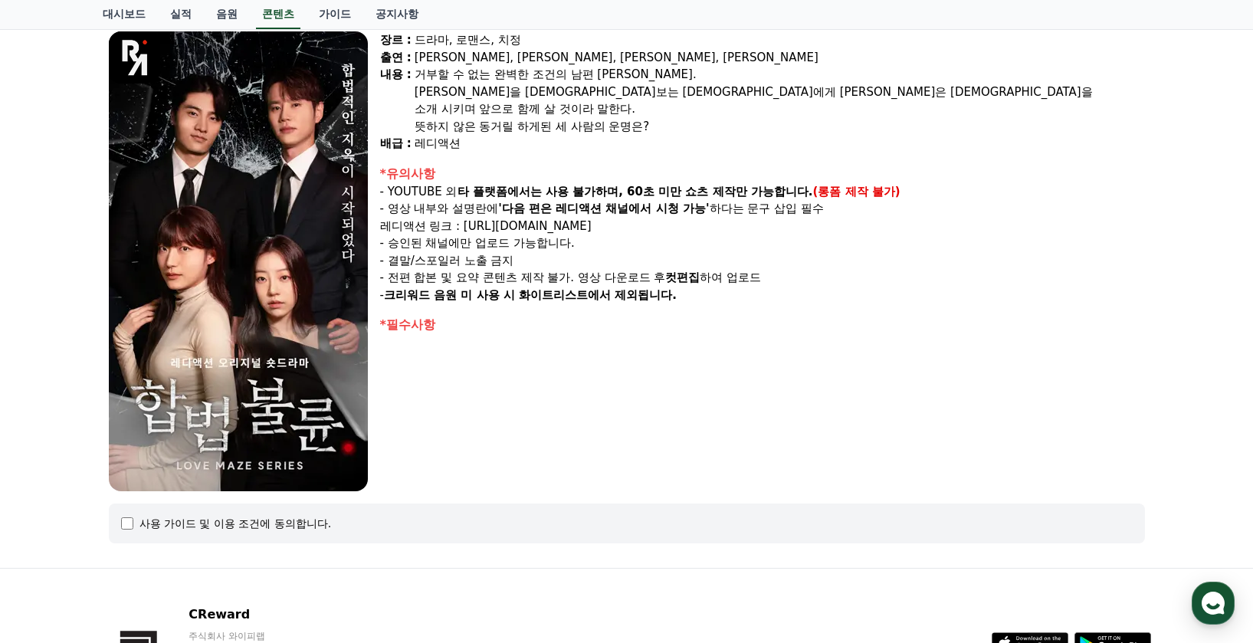
scroll to position [49, 0]
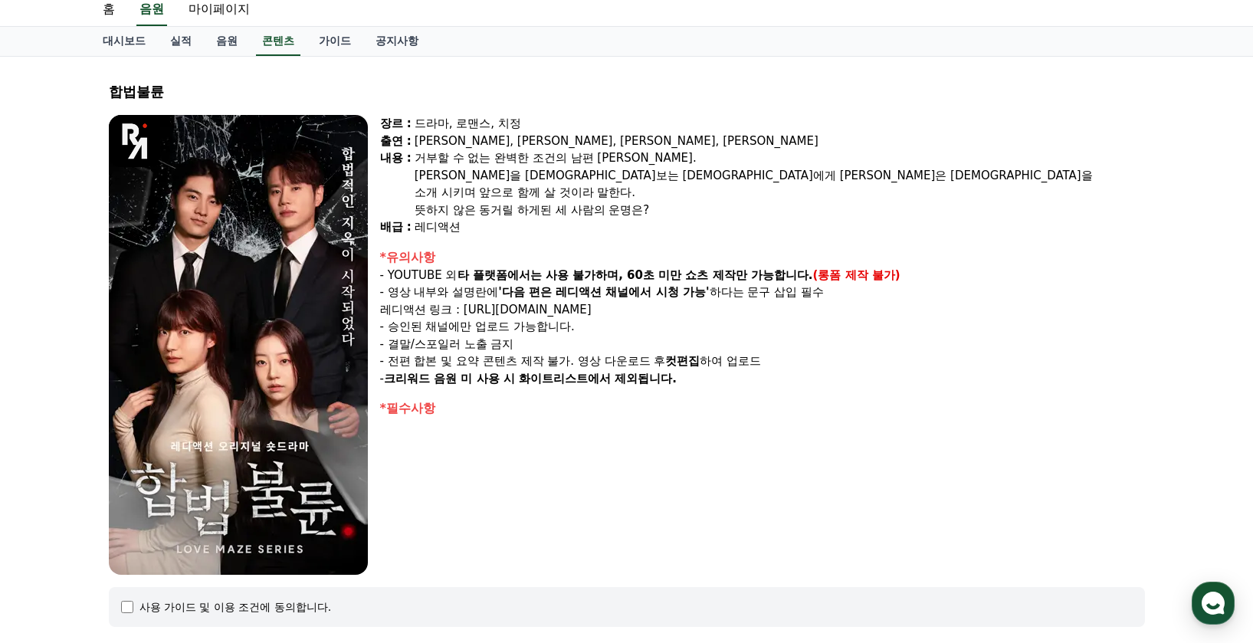
click at [629, 336] on p "- 결말/스포일러 노출 금지" at bounding box center [762, 345] width 765 height 18
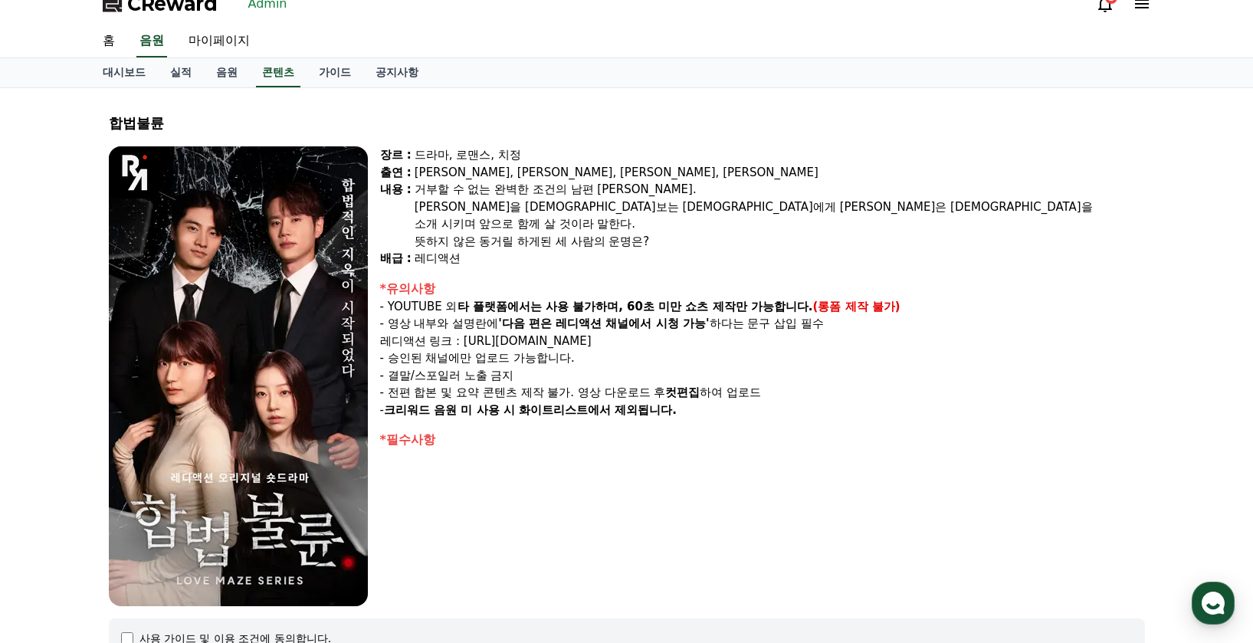
scroll to position [0, 0]
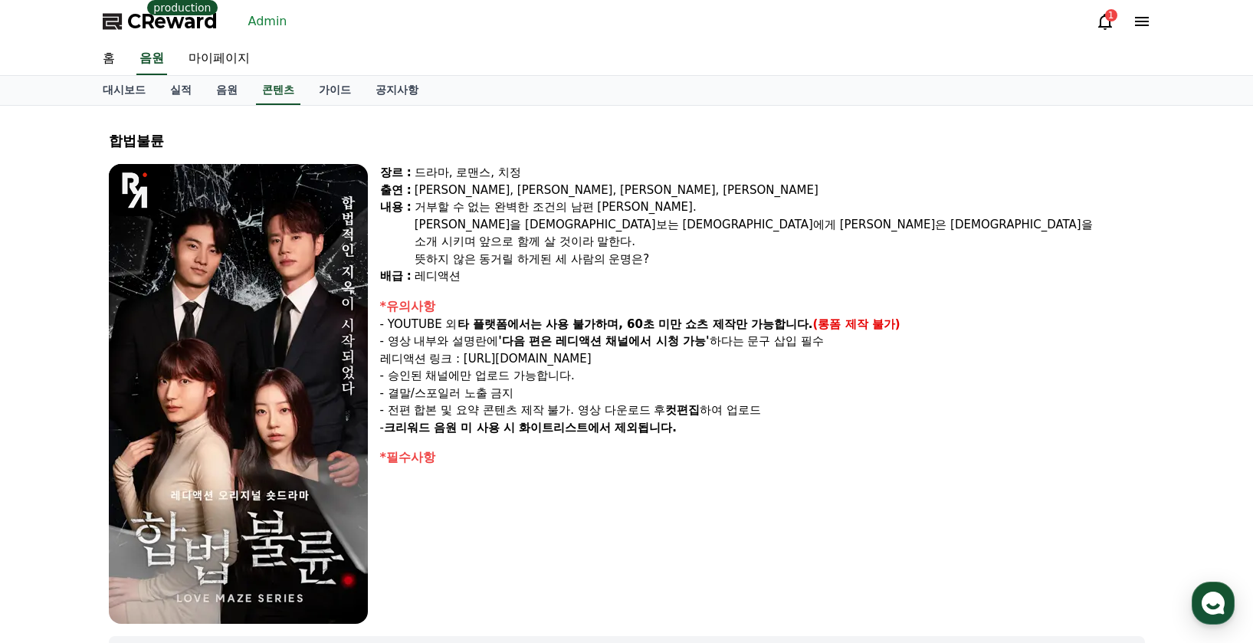
click at [270, 21] on link "Admin" at bounding box center [267, 21] width 51 height 25
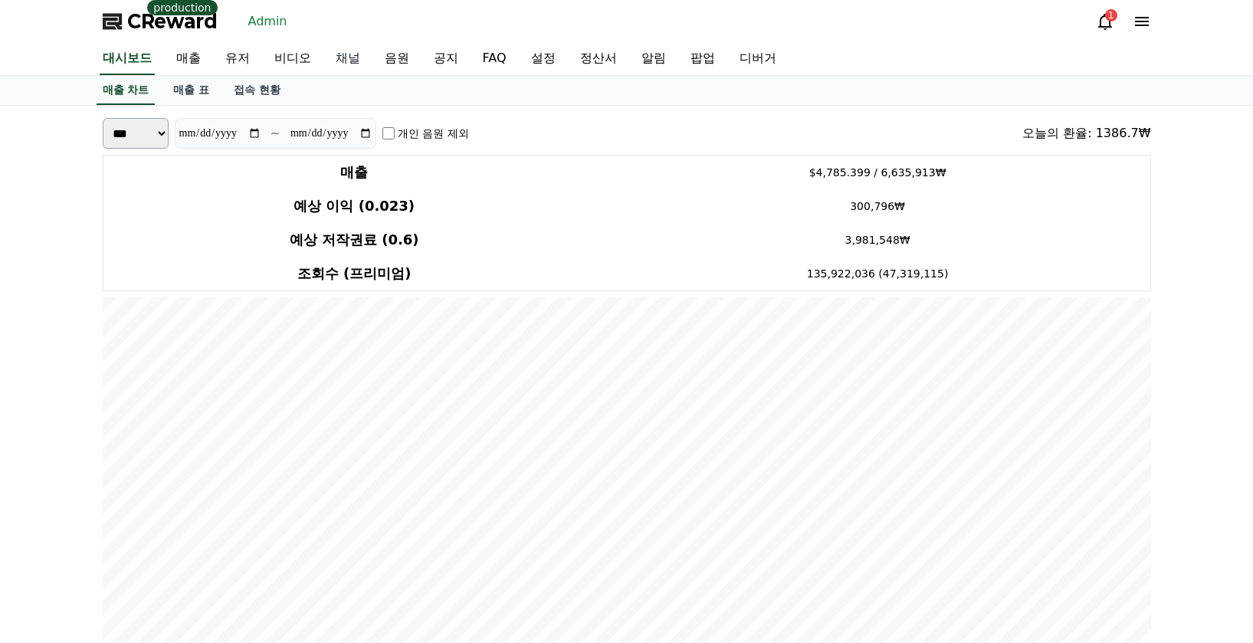
click at [346, 60] on link "채널" at bounding box center [347, 59] width 49 height 32
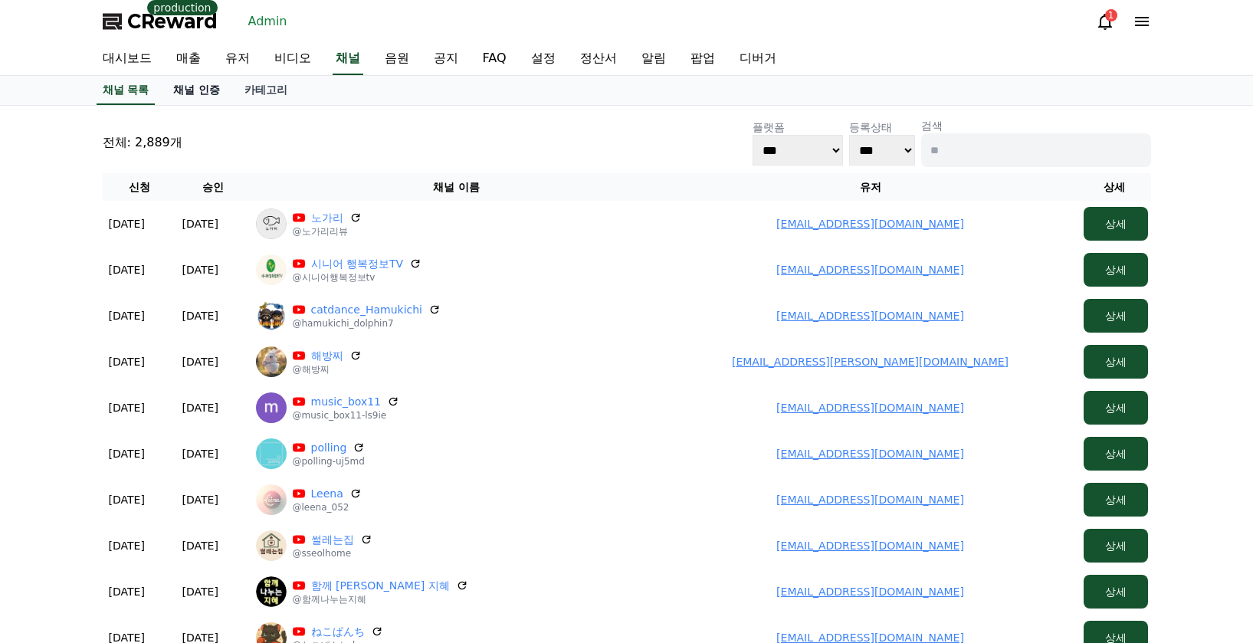
click at [208, 95] on link "채널 인증" at bounding box center [196, 90] width 71 height 29
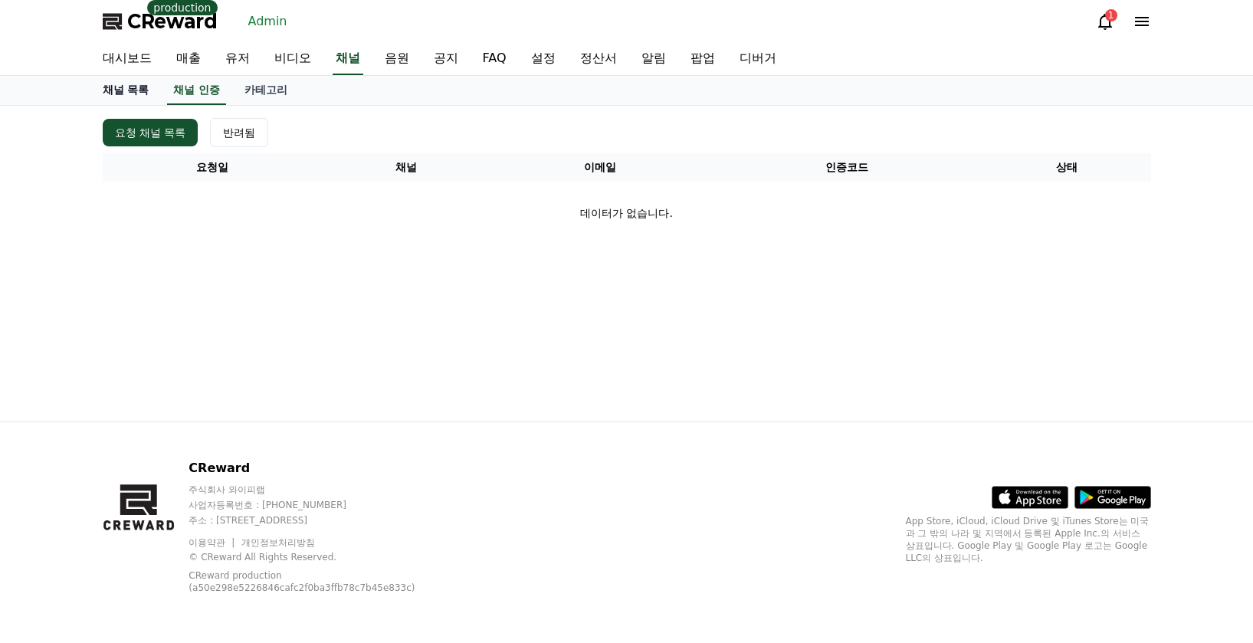
click at [138, 88] on link "채널 목록" at bounding box center [125, 90] width 71 height 29
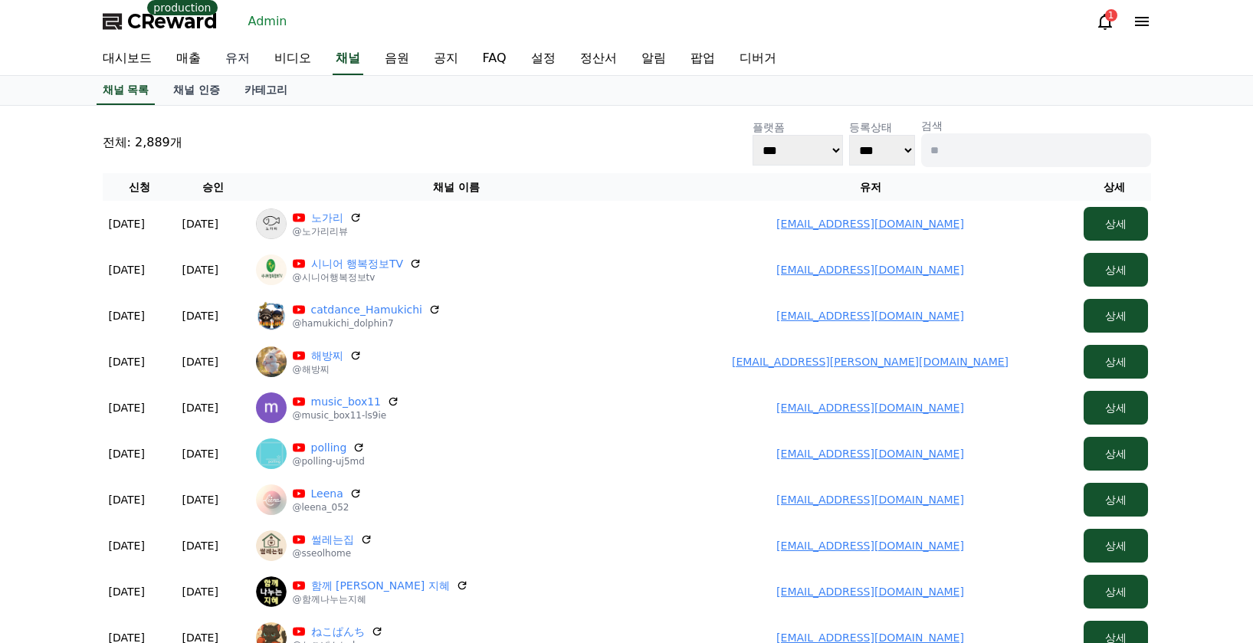
click at [251, 66] on link "유저" at bounding box center [237, 59] width 49 height 32
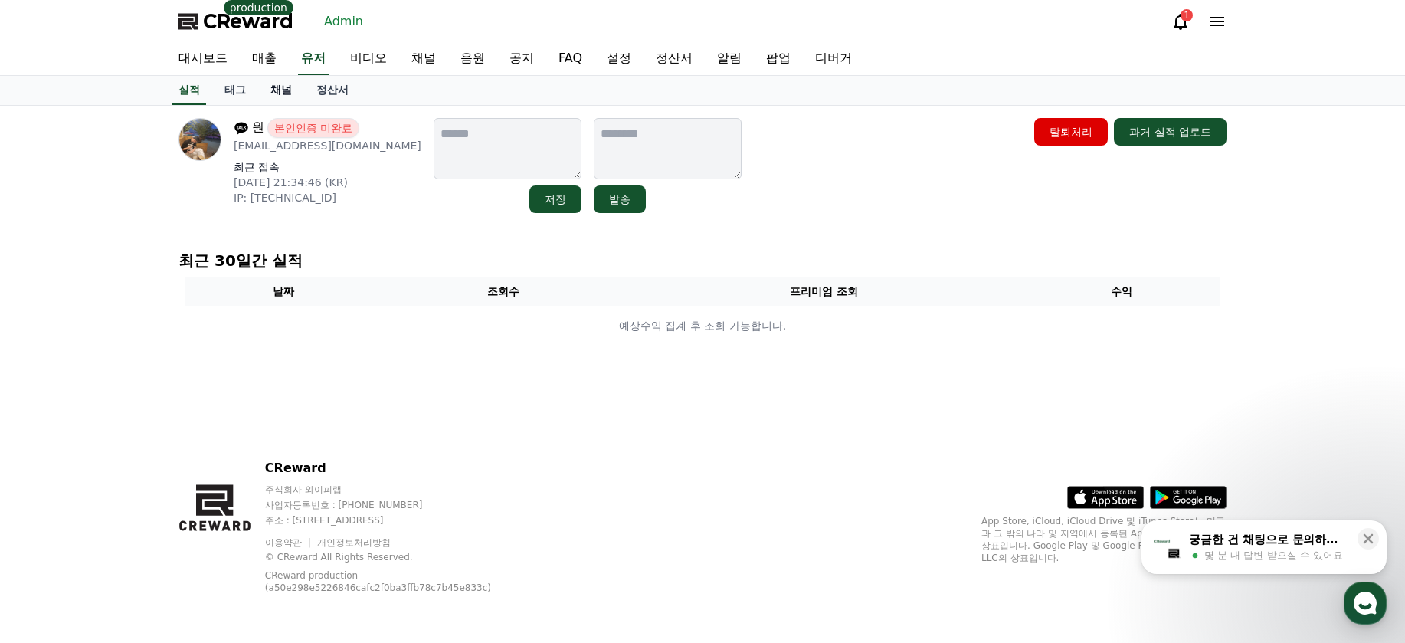
click at [287, 87] on link "채널" at bounding box center [281, 90] width 46 height 29
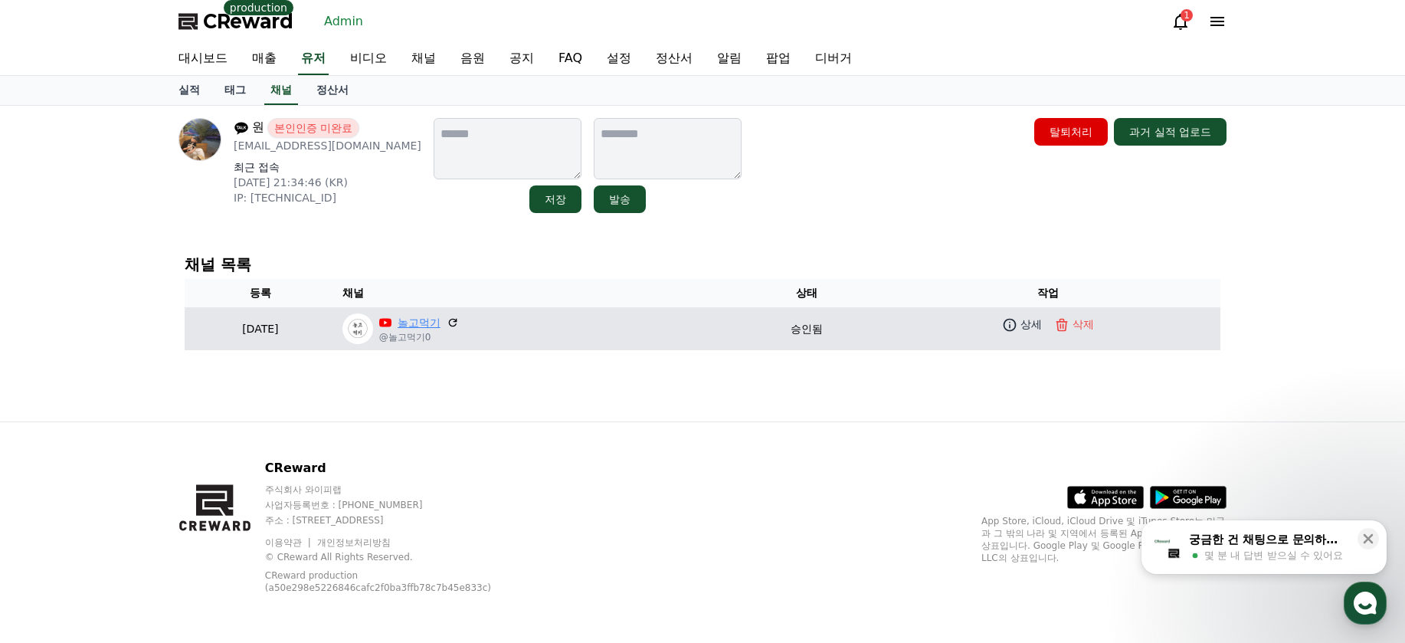
click at [441, 325] on link "놀고먹기" at bounding box center [419, 323] width 43 height 16
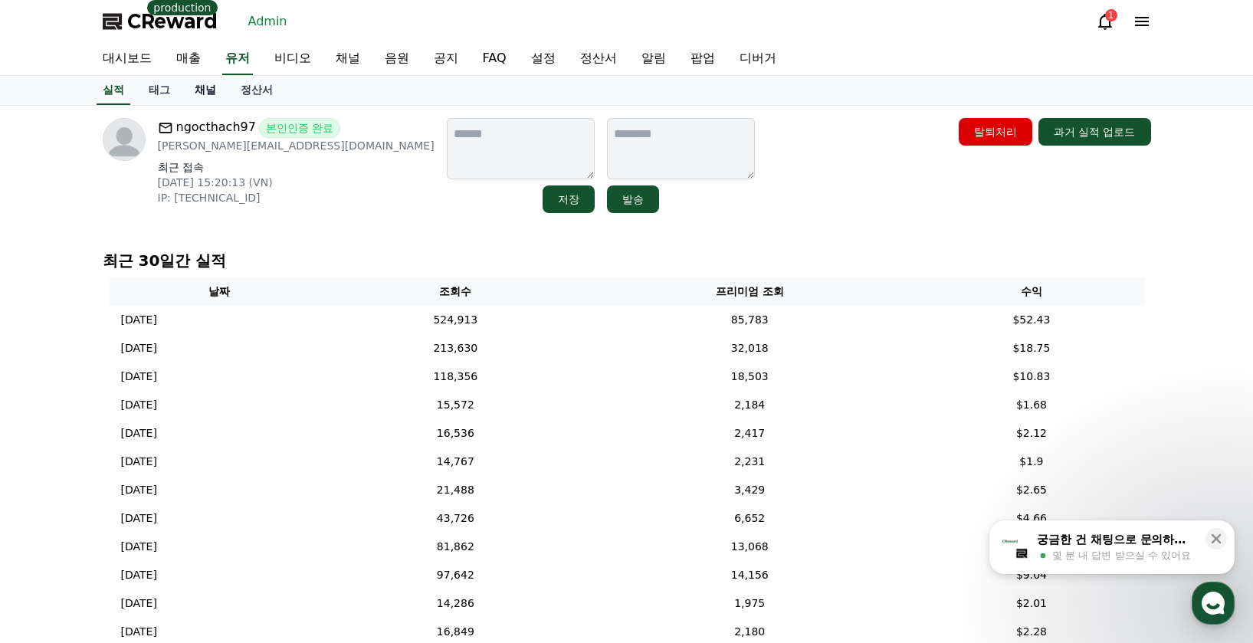
click at [208, 95] on link "채널" at bounding box center [205, 90] width 46 height 29
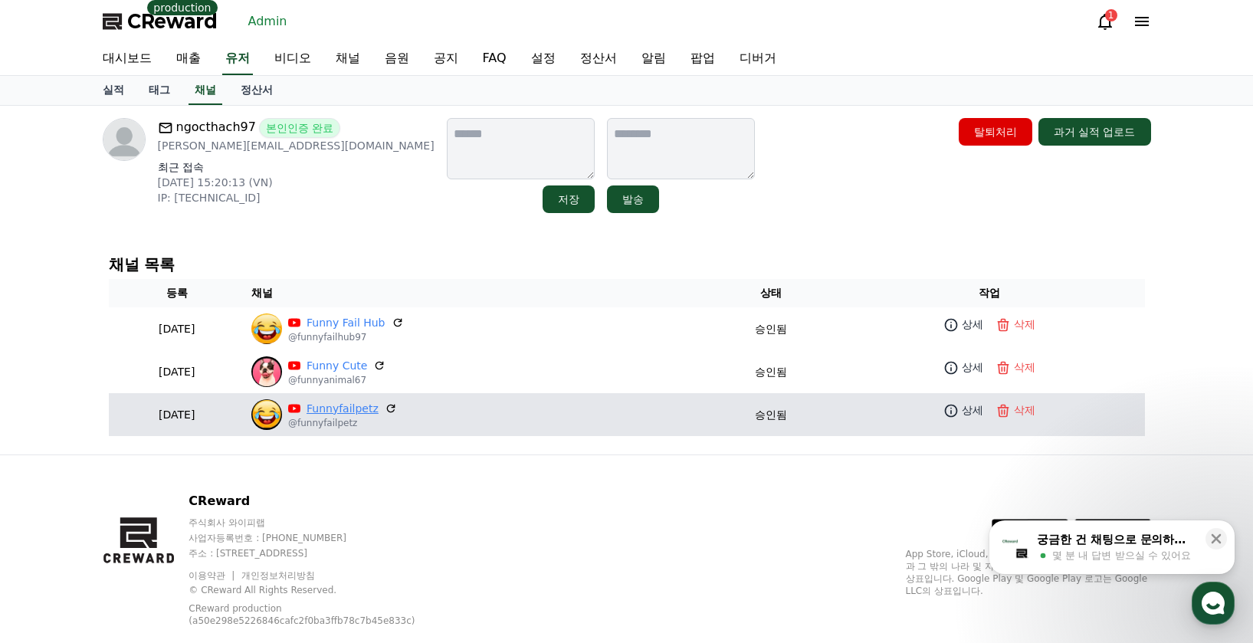
click at [378, 405] on link "Funnyfailpetz" at bounding box center [342, 409] width 72 height 16
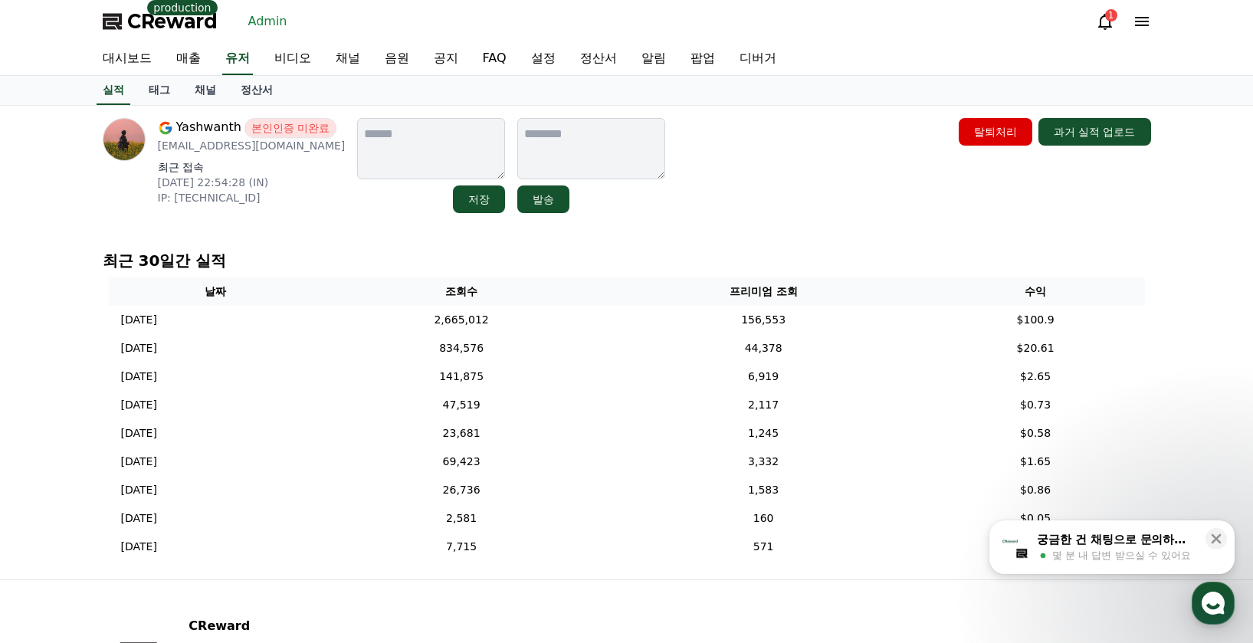
click at [201, 106] on div "Yashwanth 본인인증 미완료 klr199yashwanth@gmail.com 최근 접속 2025-08-31 22:54:28 (IN) IP:…" at bounding box center [626, 342] width 1073 height 473
click at [200, 94] on link "채널" at bounding box center [205, 90] width 46 height 29
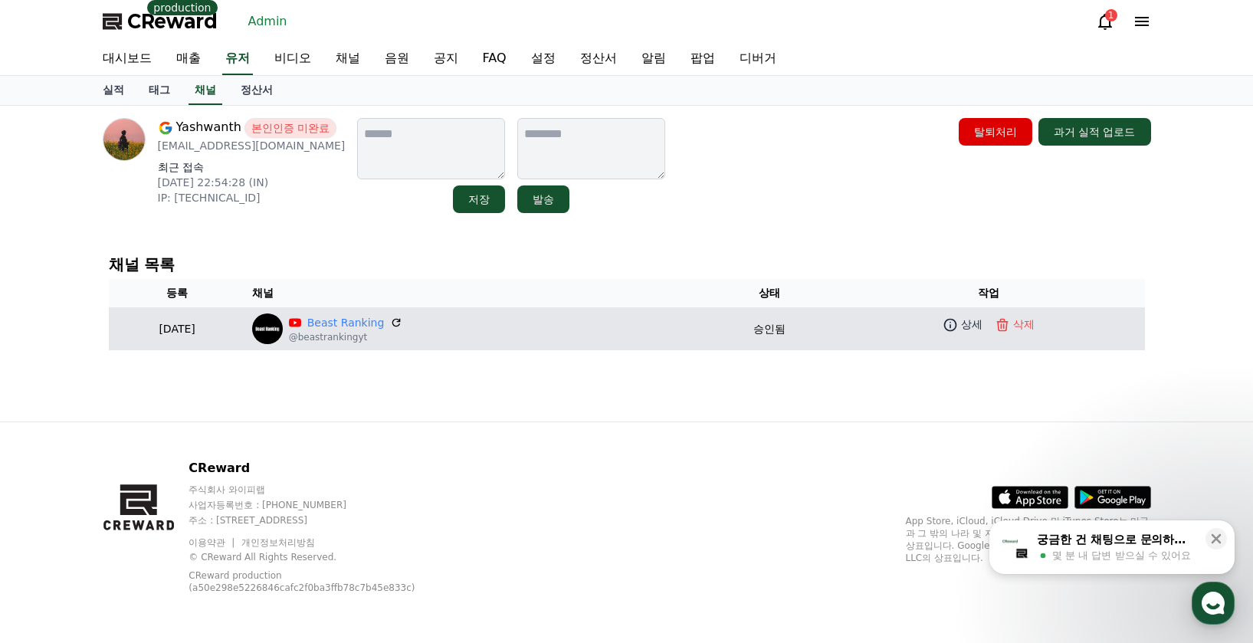
click at [373, 341] on p "@beastrankingyt" at bounding box center [346, 337] width 114 height 12
click at [372, 326] on link "Beast Ranking" at bounding box center [345, 323] width 77 height 16
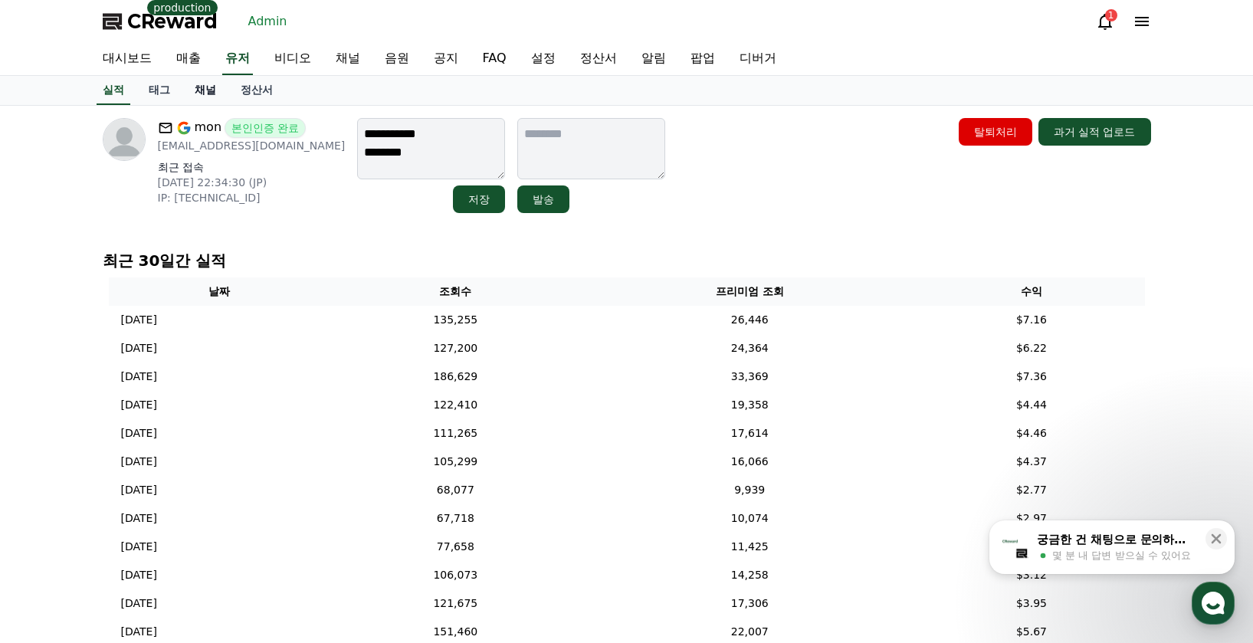
click at [203, 99] on link "채널" at bounding box center [205, 90] width 46 height 29
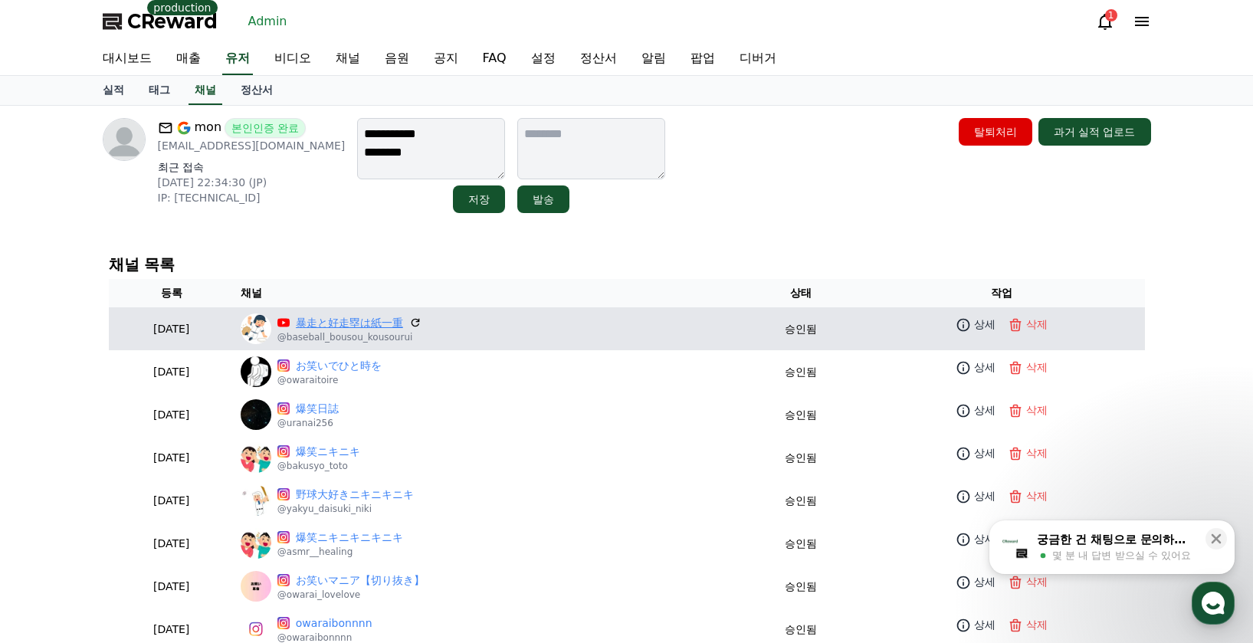
click at [403, 323] on link "暴走と好走塁は紙一重" at bounding box center [349, 323] width 107 height 16
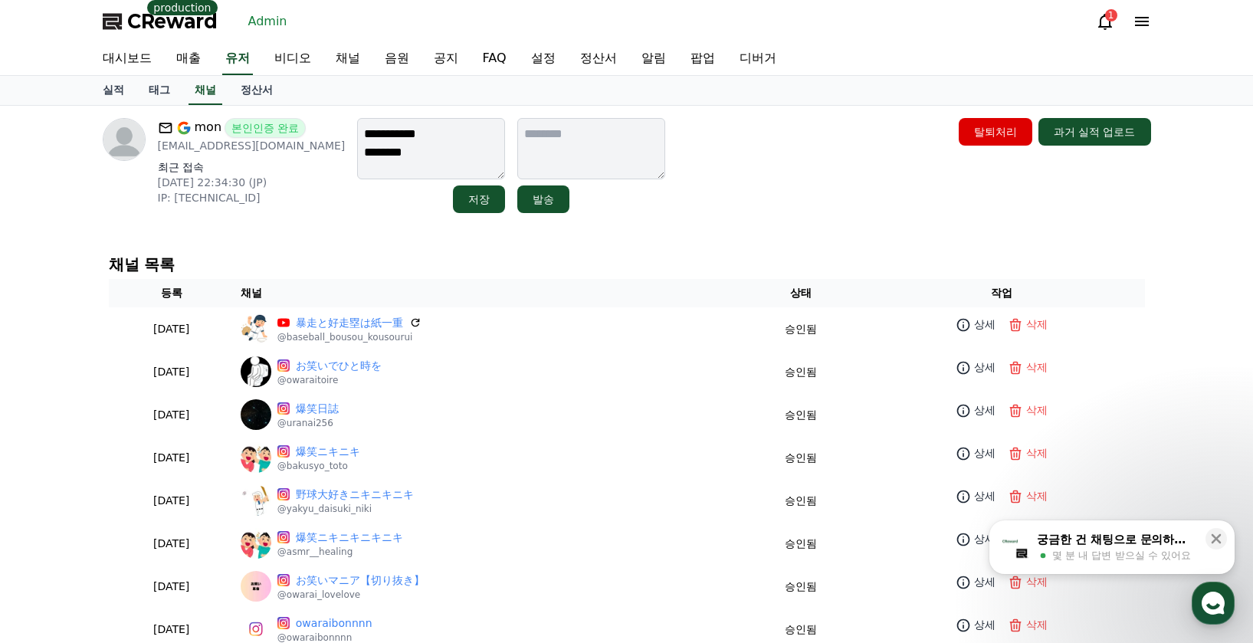
click at [261, 25] on link "Admin" at bounding box center [267, 21] width 51 height 25
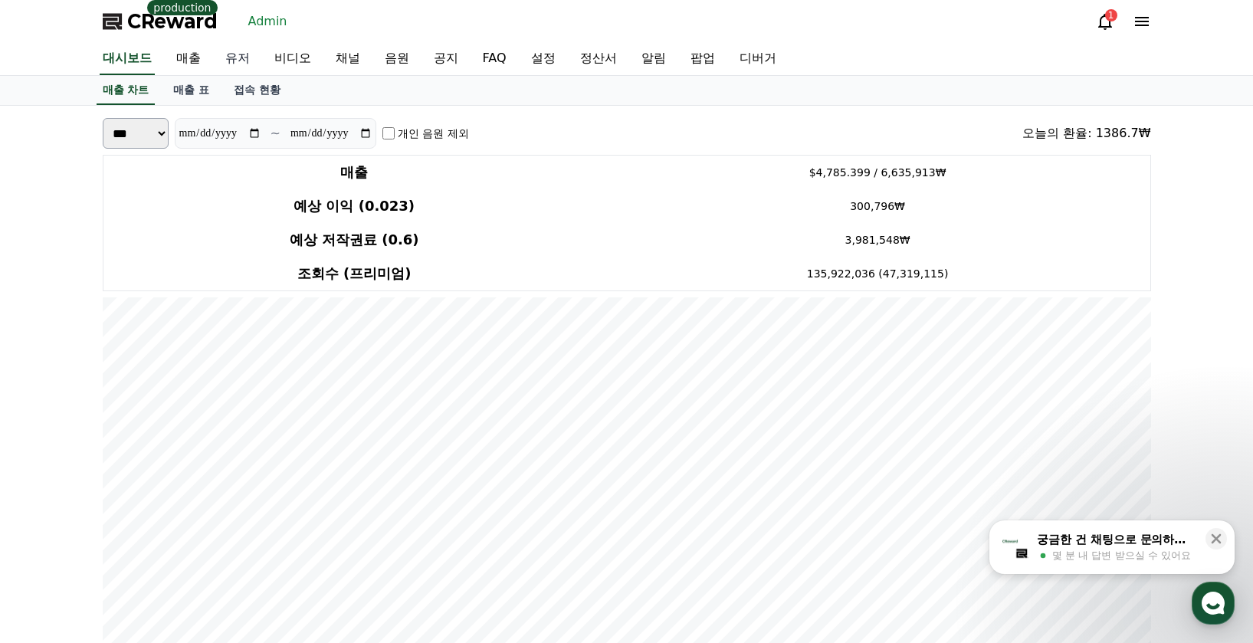
click at [235, 57] on link "유저" at bounding box center [237, 59] width 49 height 32
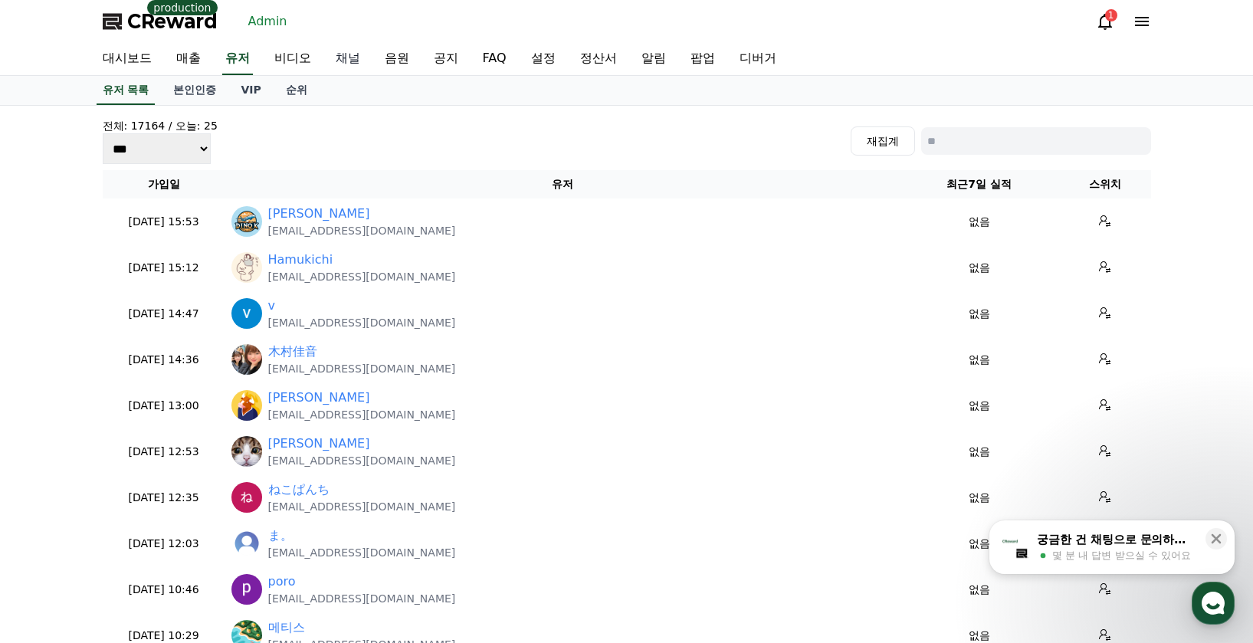
click at [346, 66] on link "채널" at bounding box center [347, 59] width 49 height 32
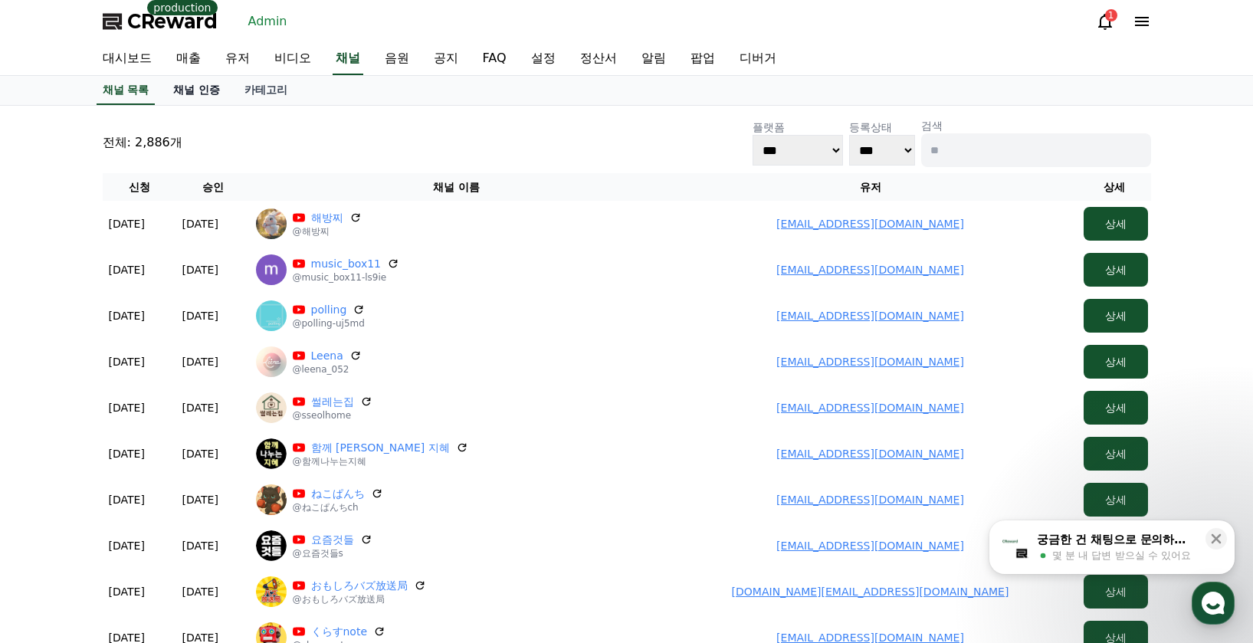
click at [200, 93] on link "채널 인증" at bounding box center [196, 90] width 71 height 29
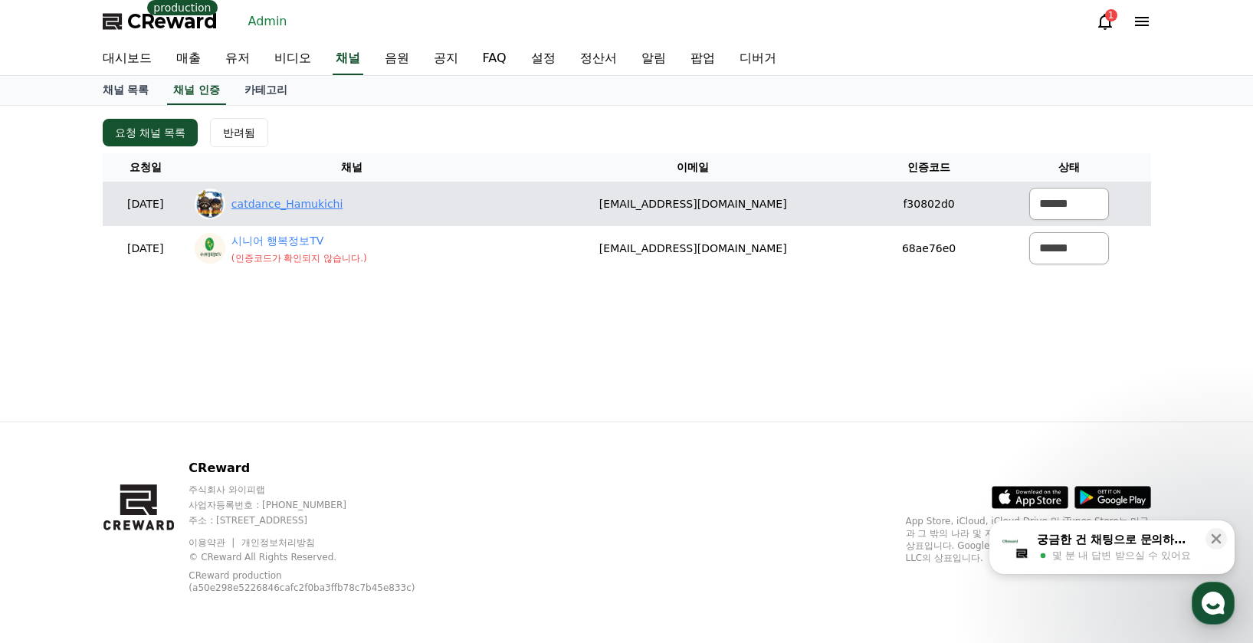
click at [333, 209] on link "catdance_Hamukichi" at bounding box center [287, 204] width 112 height 16
drag, startPoint x: 783, startPoint y: 197, endPoint x: 556, endPoint y: 198, distance: 226.8
click at [558, 198] on tr "2025-09-10 09-10 catdance_Hamukichi naochandolphin@gmail.com f30802d0 ****** **…" at bounding box center [627, 204] width 1048 height 44
copy tr "naochandolphin@gmail.com"
click at [1033, 192] on select "****** *** ***" at bounding box center [1069, 204] width 80 height 32
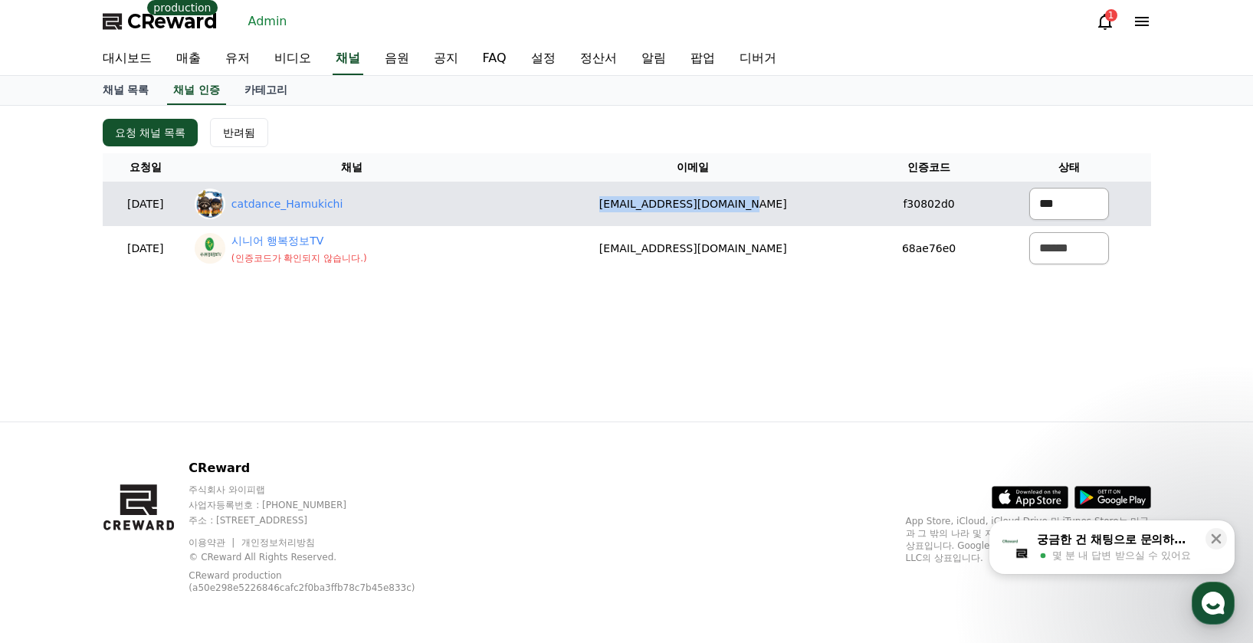
click at [1029, 188] on select "****** *** ***" at bounding box center [1069, 204] width 80 height 32
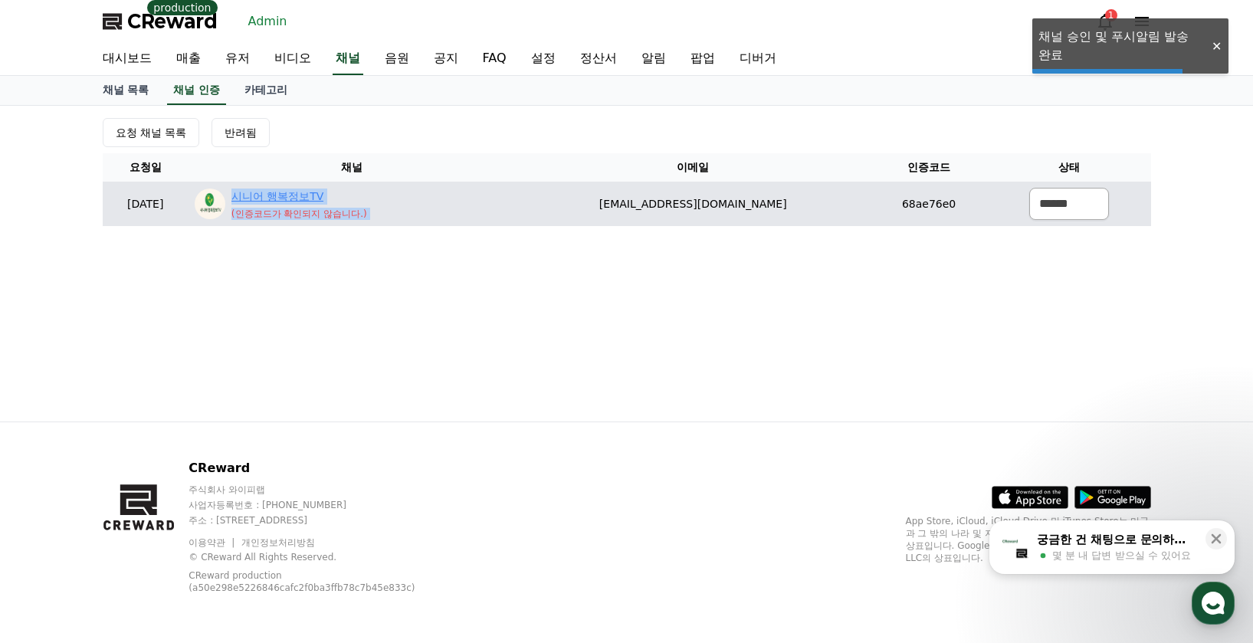
click at [323, 195] on link "시니어 행복정보TV" at bounding box center [299, 196] width 136 height 16
drag, startPoint x: 821, startPoint y: 201, endPoint x: 581, endPoint y: 199, distance: 240.6
click at [573, 199] on tr "2025-09-10 09-10 시니어 행복정보TV ( 인증코드가 확인되지 않습니다. ) aksqhrdl2016@gmail.com 68ae76e…" at bounding box center [627, 204] width 1048 height 44
copy tr "시니어 행복정보TV ( 인증코드가 확인되지 않습니다. ) aksqhrdl2016@gmail.com"
drag, startPoint x: 1067, startPoint y: 214, endPoint x: 1044, endPoint y: 213, distance: 23.0
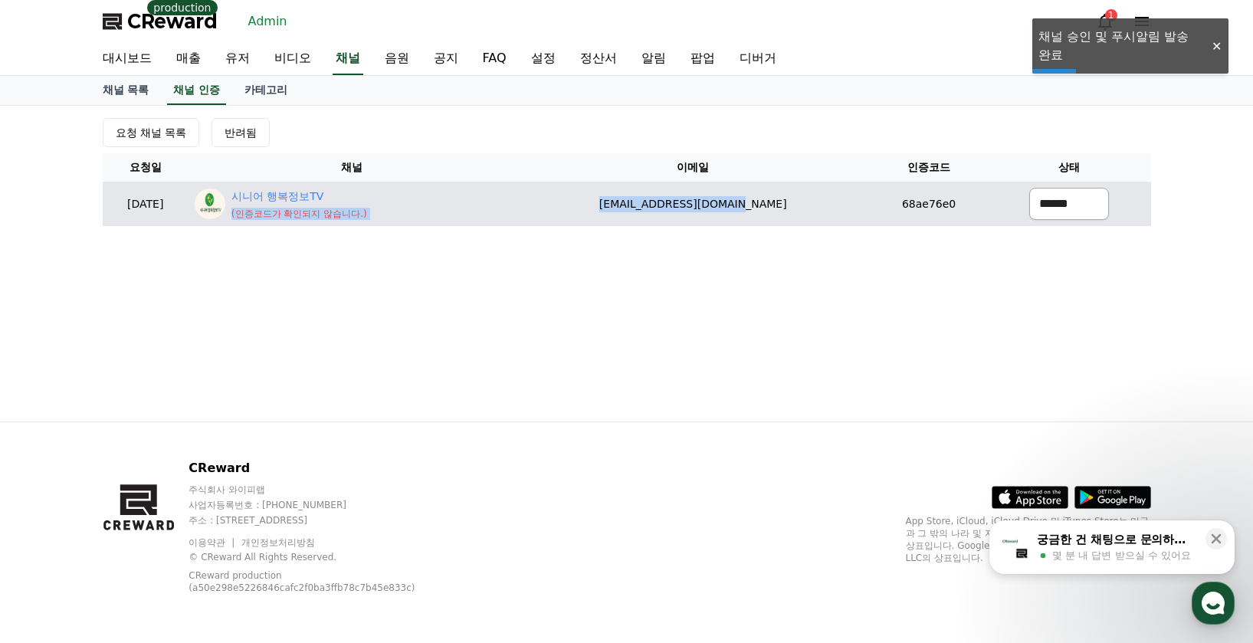
click at [1067, 214] on select "****** *** ***" at bounding box center [1069, 204] width 80 height 32
drag, startPoint x: 819, startPoint y: 198, endPoint x: 811, endPoint y: 208, distance: 13.0
click at [817, 200] on td "aksqhrdl2016@gmail.com" at bounding box center [693, 204] width 355 height 44
click at [811, 208] on td "aksqhrdl2016@gmail.com" at bounding box center [693, 204] width 355 height 44
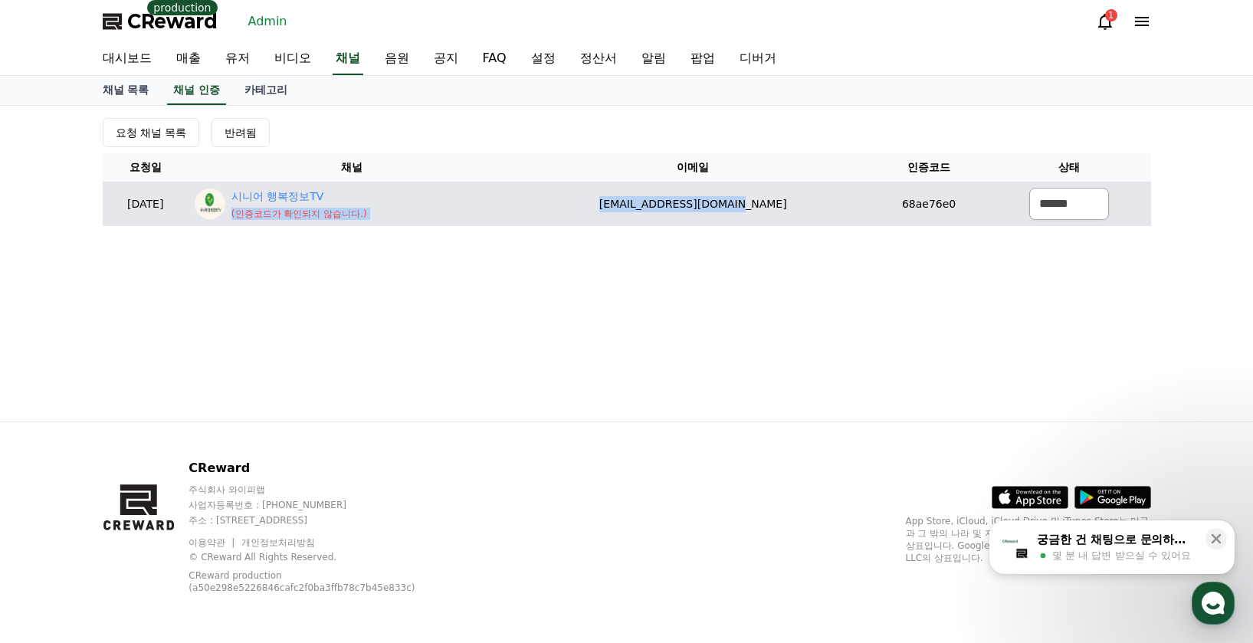
drag, startPoint x: 817, startPoint y: 205, endPoint x: 657, endPoint y: 205, distance: 160.9
click at [657, 205] on td "aksqhrdl2016@gmail.com" at bounding box center [693, 204] width 355 height 44
copy td "aksqhrdl2016@gmail.com"
click at [1078, 215] on select "****** *** ***" at bounding box center [1069, 204] width 80 height 32
select select "********"
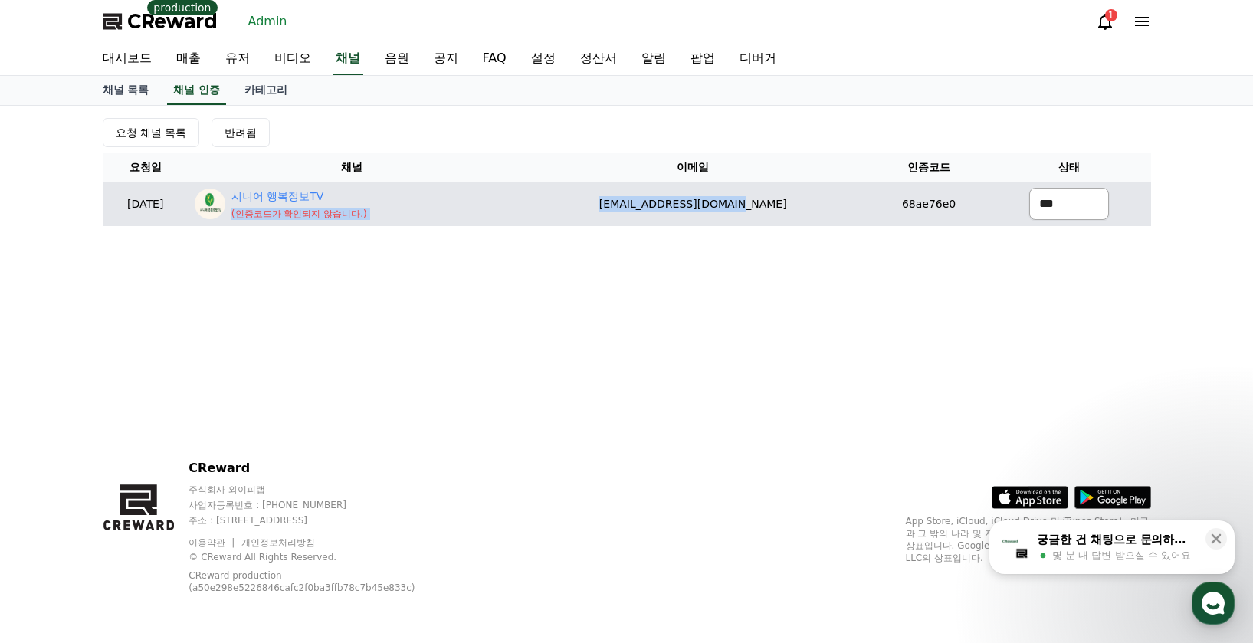
click at [1029, 188] on select "****** *** ***" at bounding box center [1069, 204] width 80 height 32
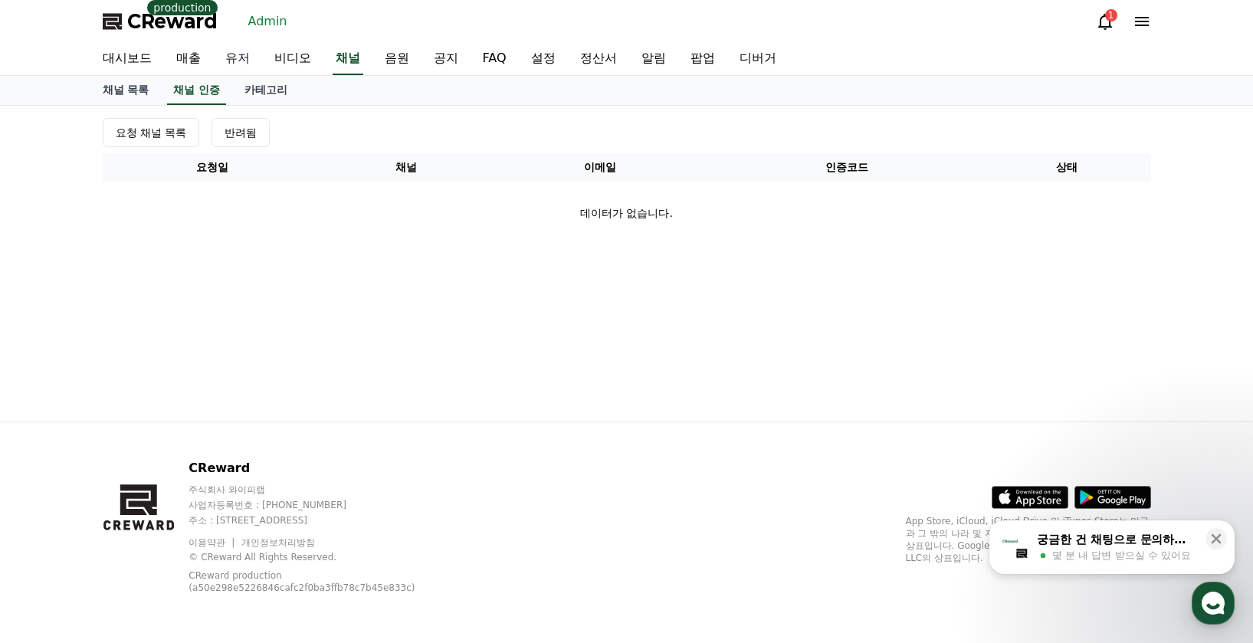
click at [242, 50] on link "유저" at bounding box center [237, 59] width 49 height 32
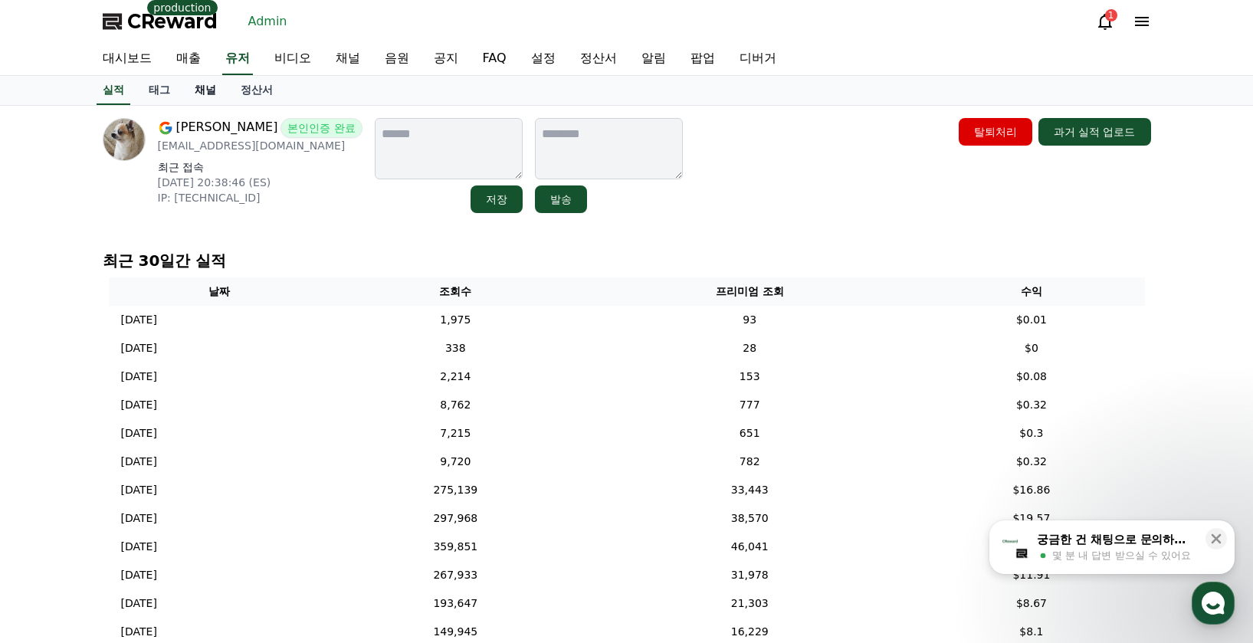
click at [220, 103] on link "채널" at bounding box center [205, 90] width 46 height 29
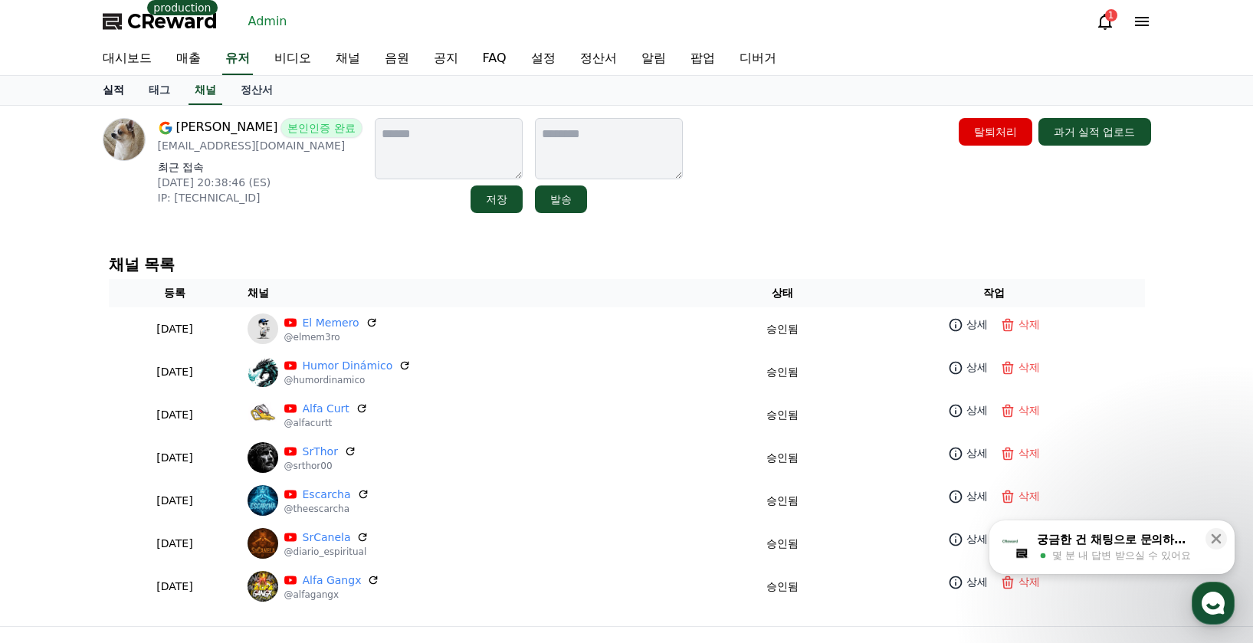
click at [120, 89] on link "실적" at bounding box center [113, 90] width 46 height 29
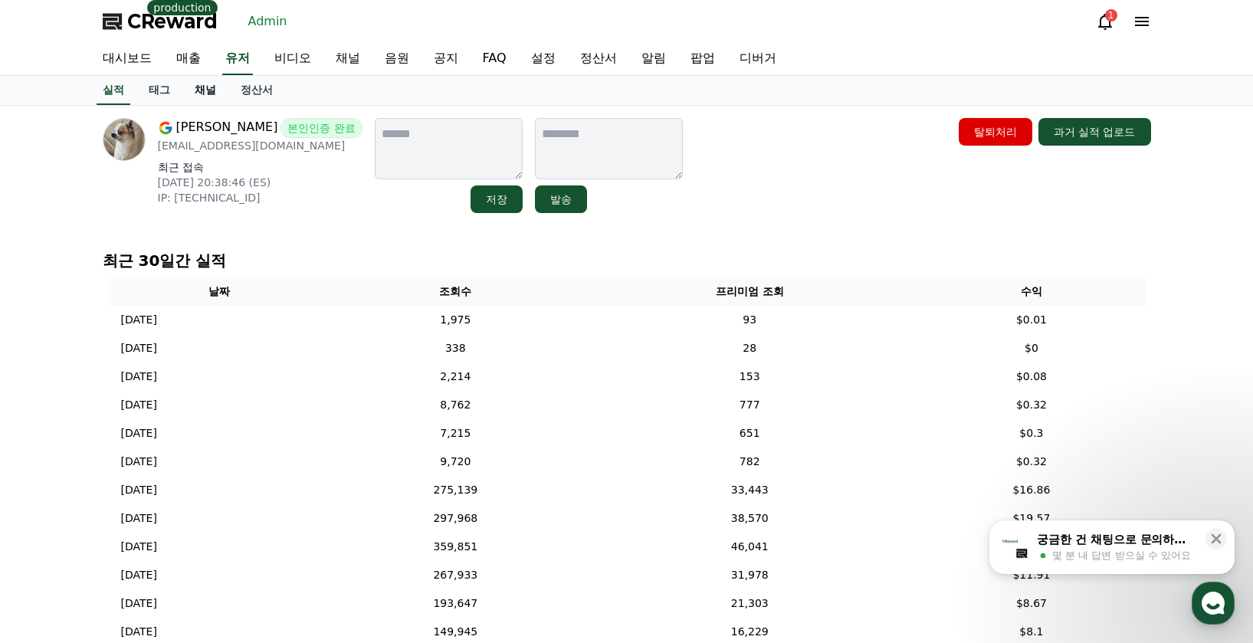
click at [211, 85] on link "채널" at bounding box center [205, 90] width 46 height 29
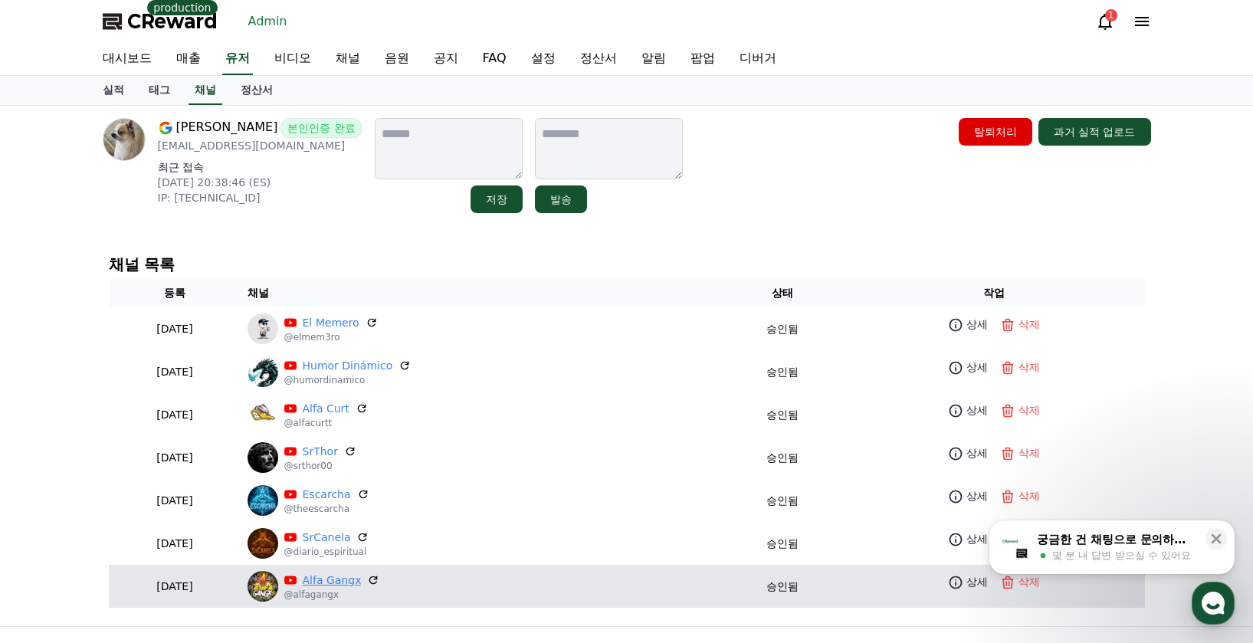
click at [362, 578] on link "Alfa Gangx" at bounding box center [332, 580] width 59 height 16
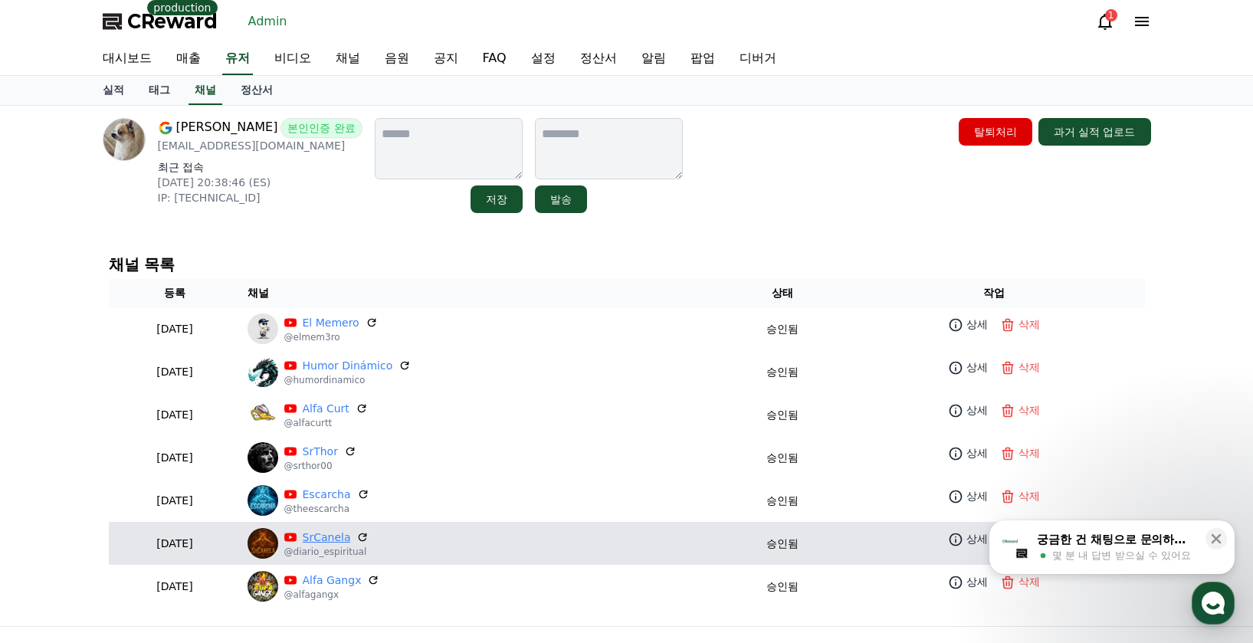
click at [351, 541] on link "SrCanela" at bounding box center [327, 537] width 48 height 16
click at [351, 536] on link "SrCanela" at bounding box center [327, 537] width 48 height 16
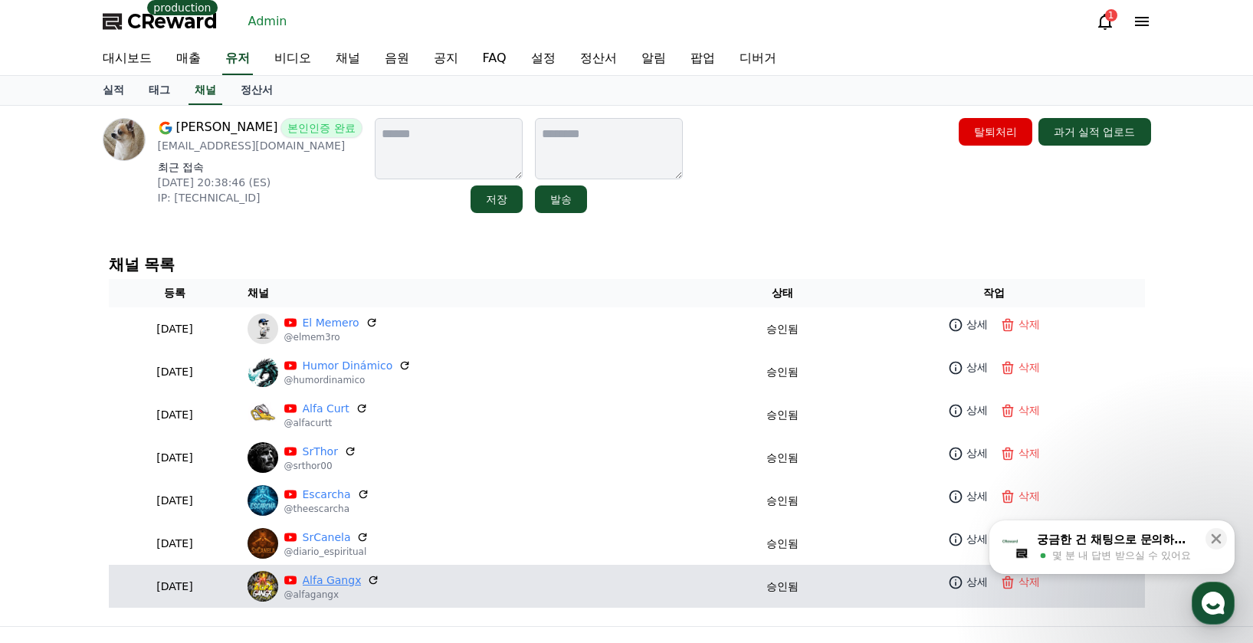
click at [362, 580] on link "Alfa Gangx" at bounding box center [332, 580] width 59 height 16
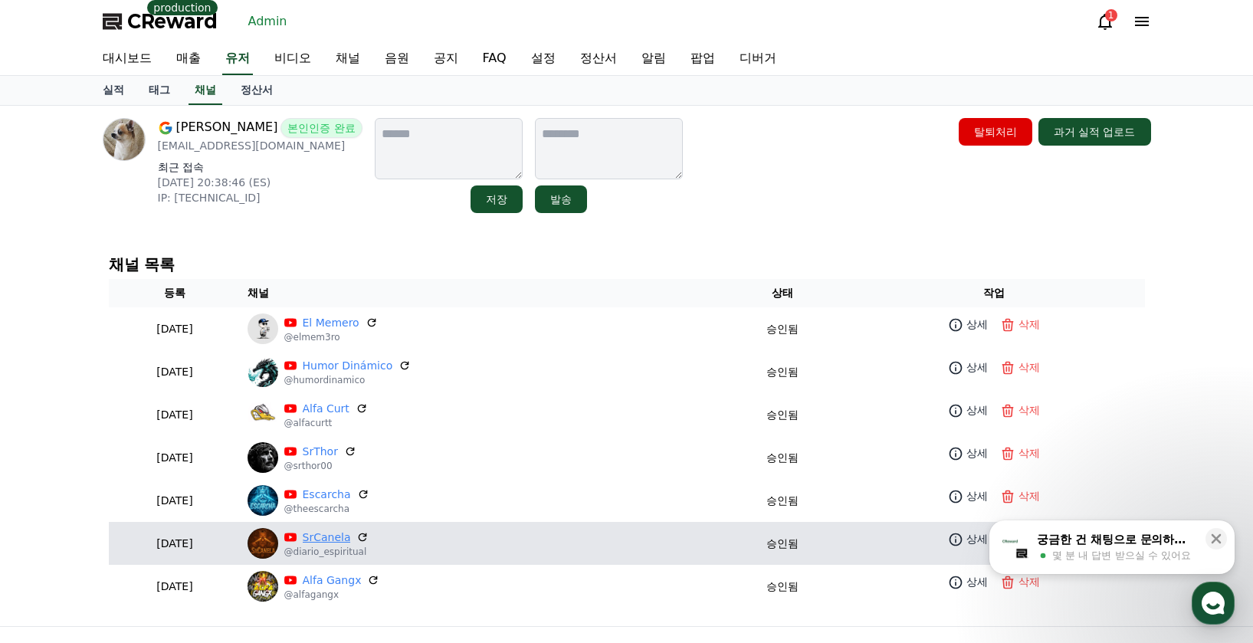
click at [351, 529] on link "SrCanela" at bounding box center [327, 537] width 48 height 16
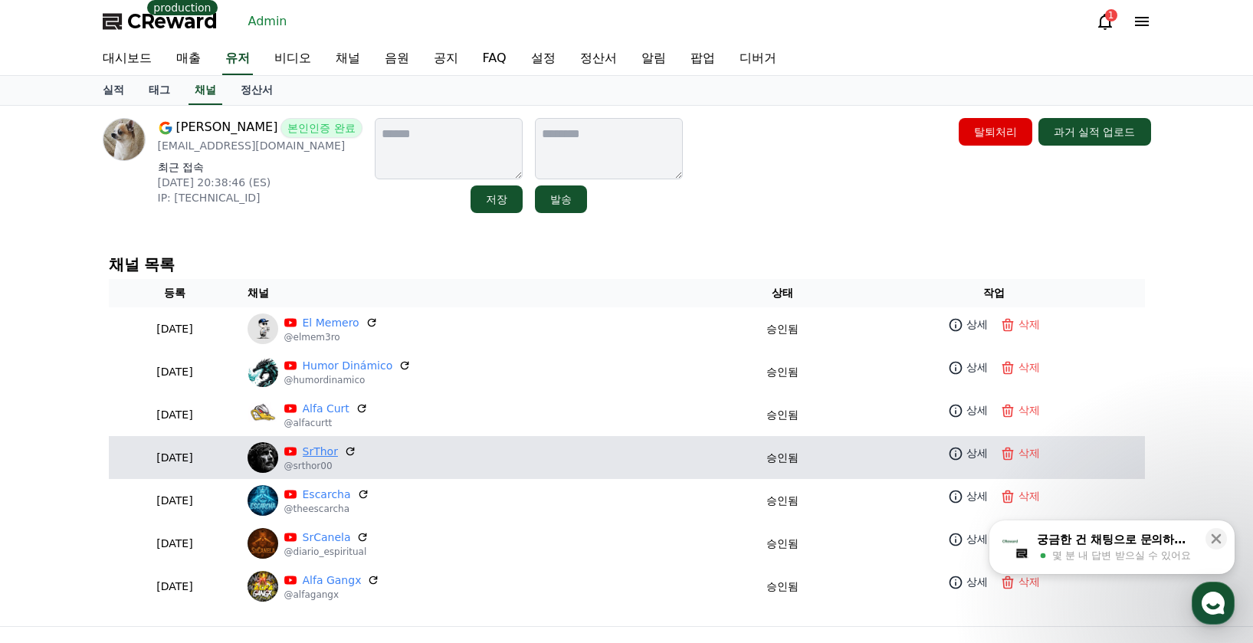
click at [338, 454] on link "SrThor" at bounding box center [320, 452] width 35 height 16
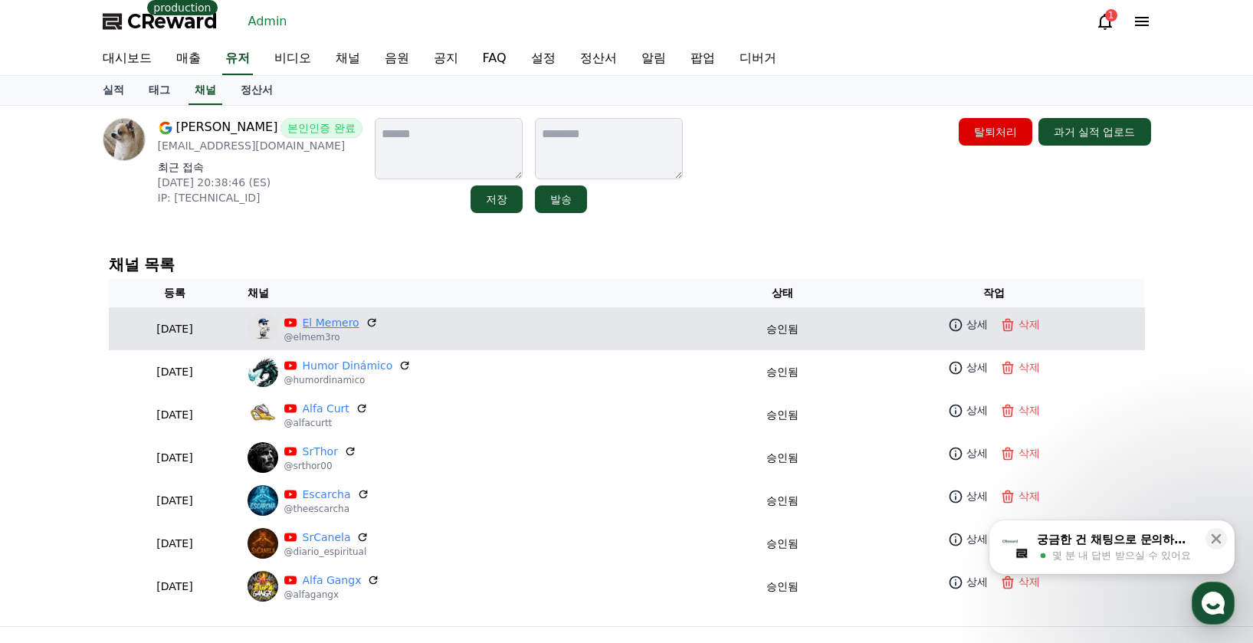
click at [359, 319] on link "El Memero" at bounding box center [331, 323] width 57 height 16
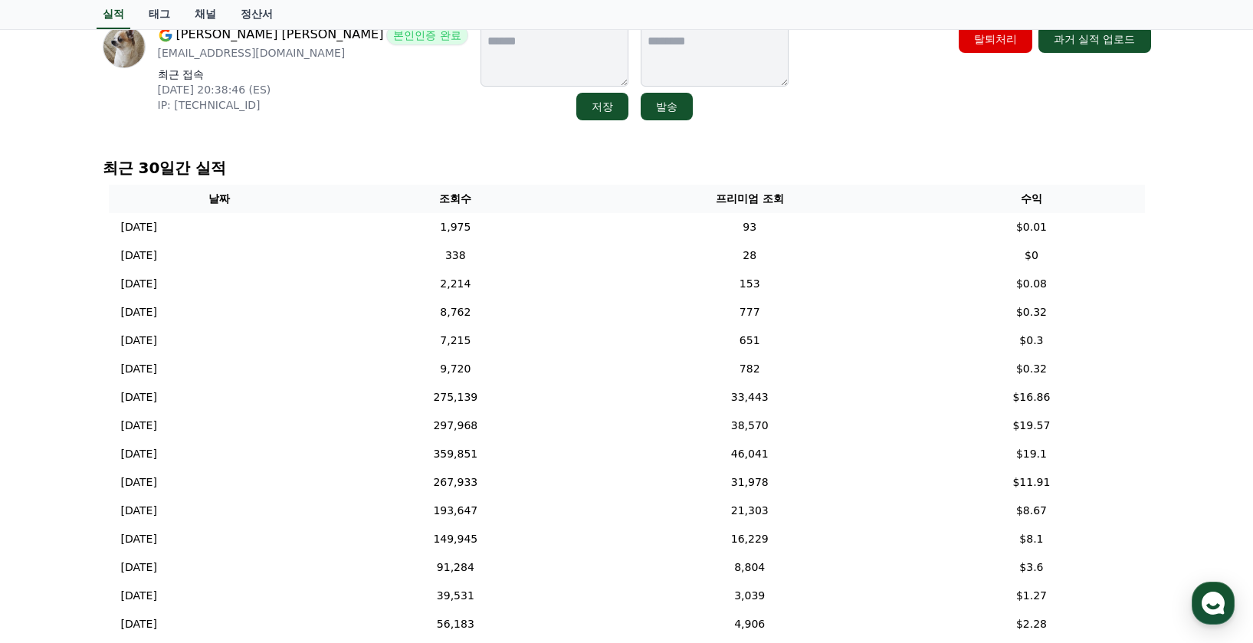
scroll to position [77, 0]
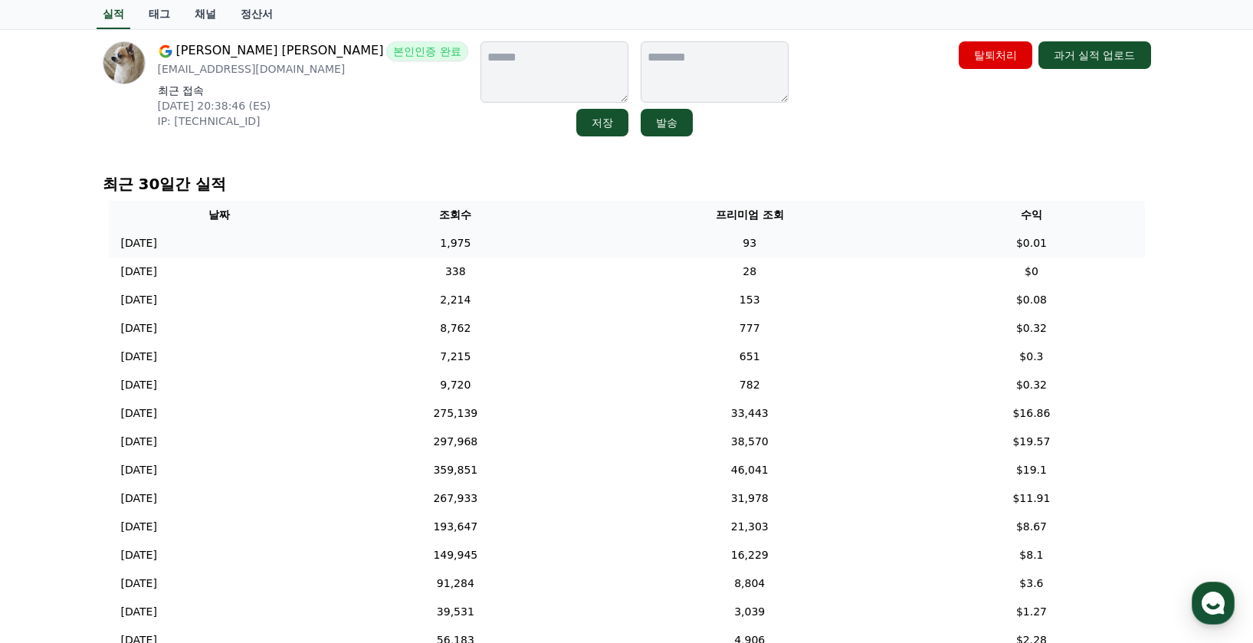
click at [526, 238] on td "1,975" at bounding box center [455, 243] width 251 height 28
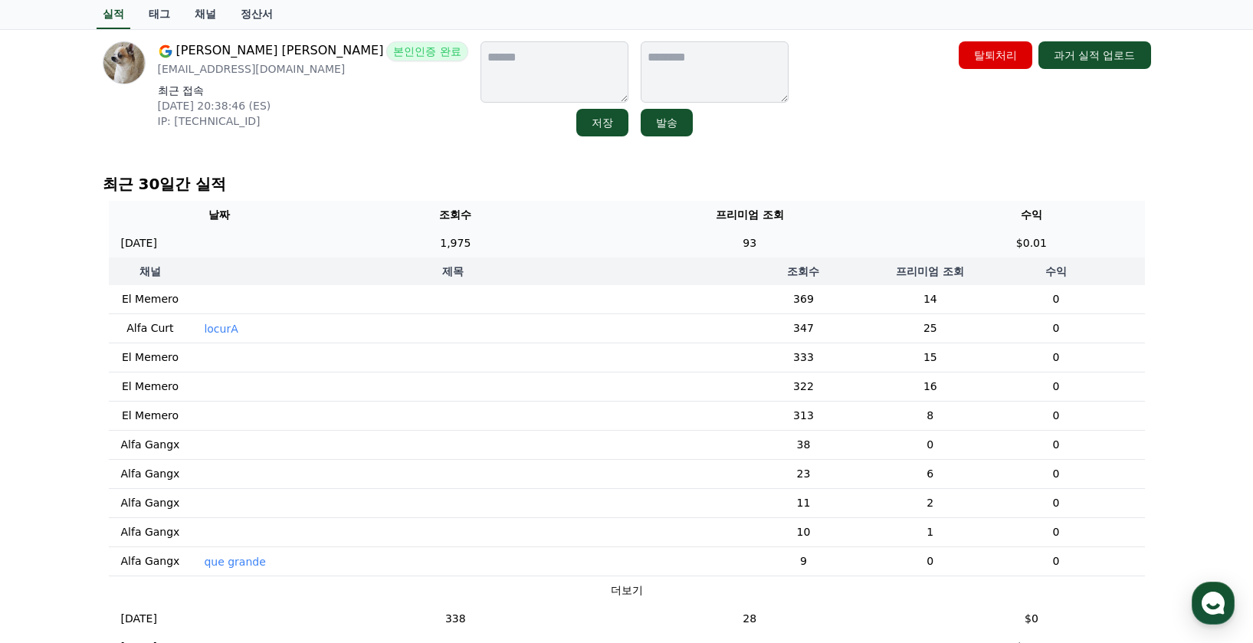
click at [538, 254] on td "1,975" at bounding box center [455, 243] width 251 height 28
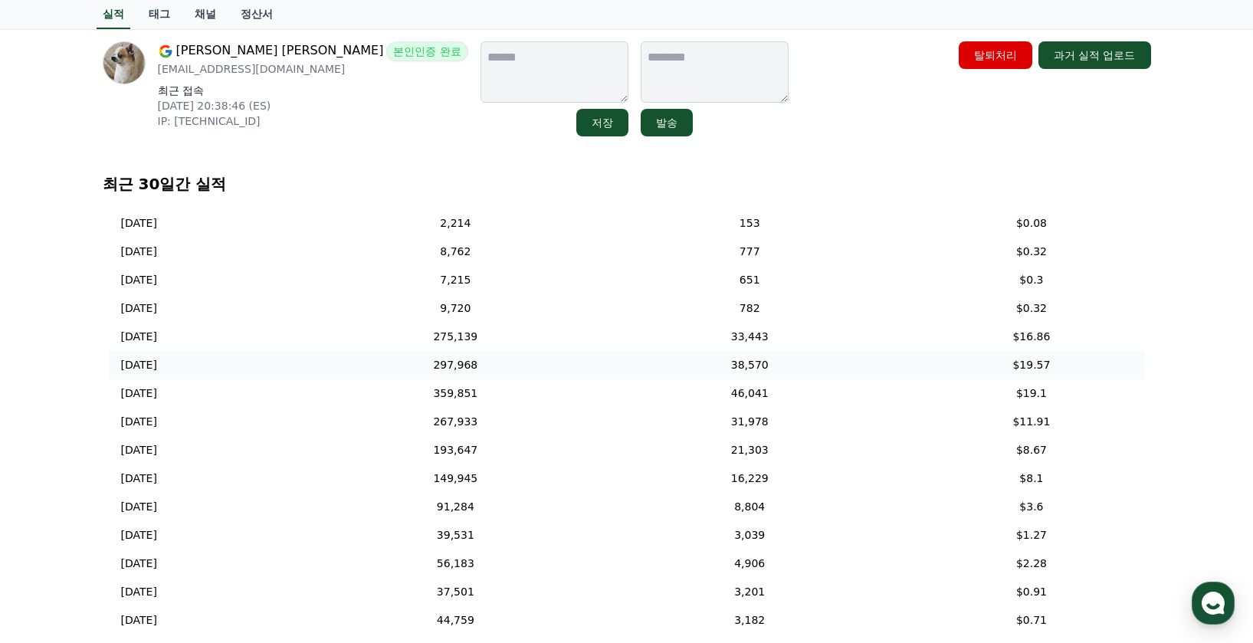
click at [534, 353] on td "297,968" at bounding box center [455, 365] width 251 height 28
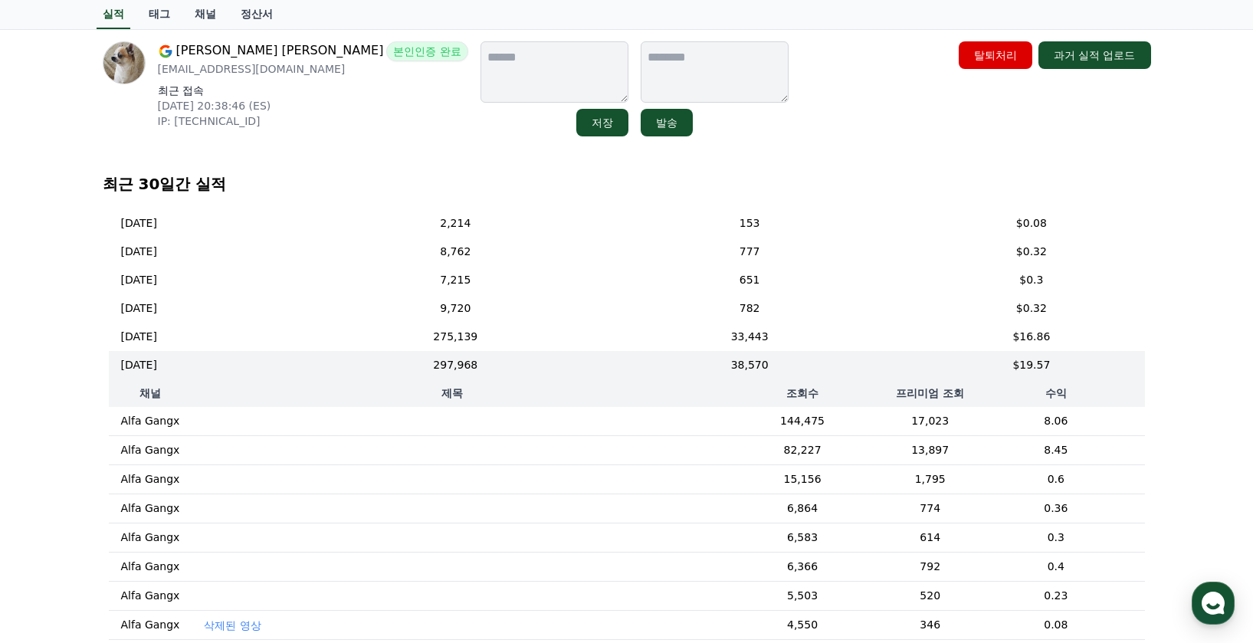
click at [221, 428] on td "‎ ‎ ‎ ‎ ‎ ‎" at bounding box center [451, 421] width 519 height 29
click at [208, 423] on p "‎ ‎ ‎ ‎ ‎ ‎" at bounding box center [212, 421] width 17 height 15
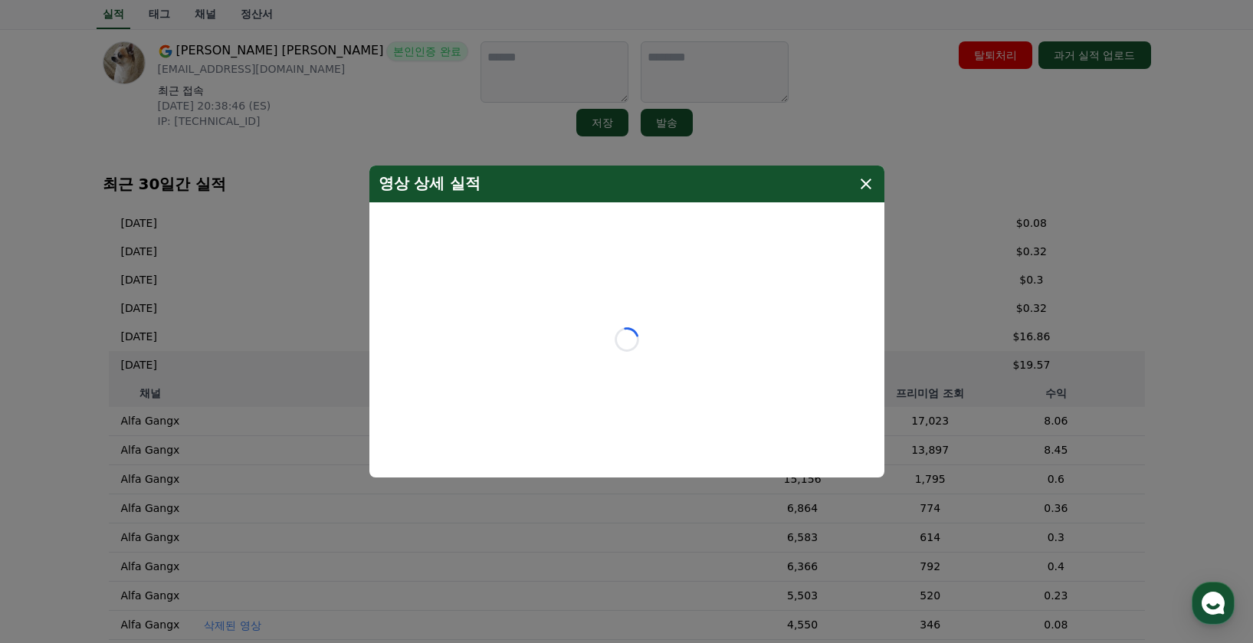
click at [208, 423] on button "close modal" at bounding box center [626, 321] width 1253 height 643
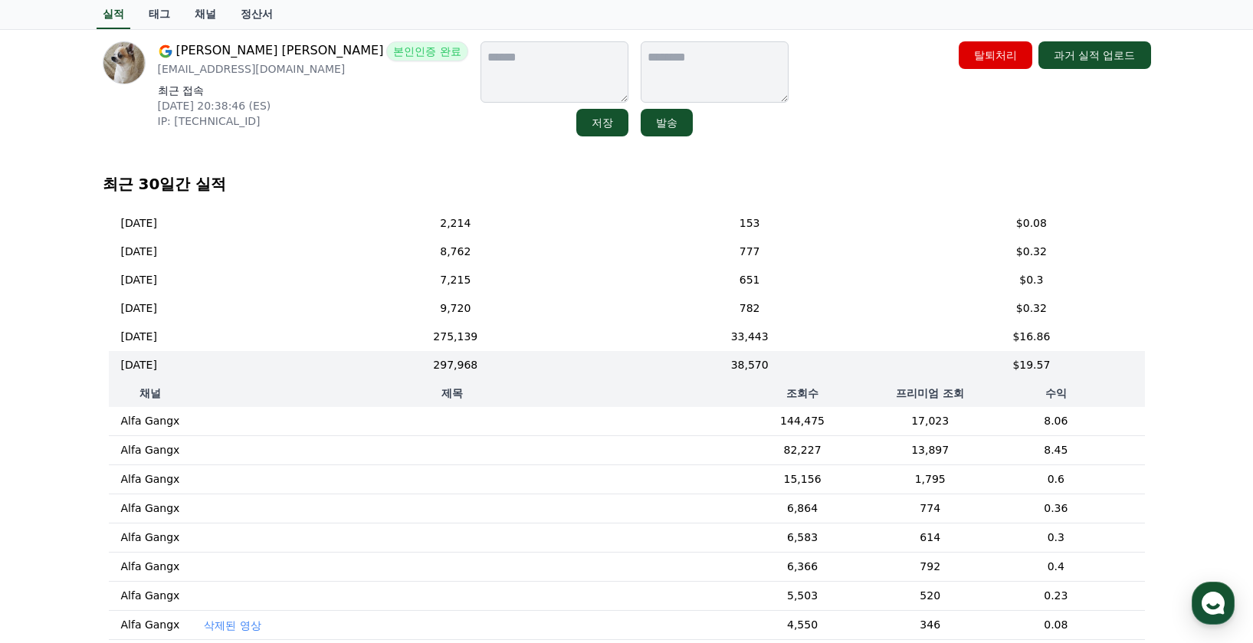
click at [208, 428] on p "‎ ‎ ‎ ‎ ‎ ‎" at bounding box center [212, 421] width 17 height 15
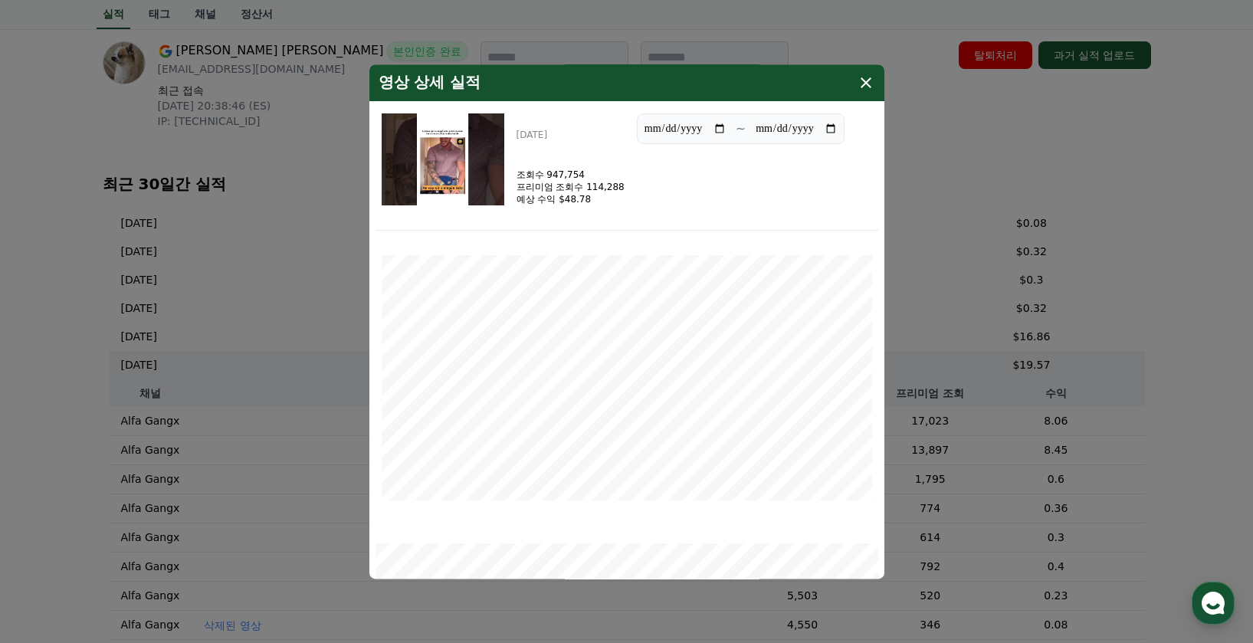
click at [438, 169] on img "modal" at bounding box center [443, 159] width 123 height 92
